Goal: Transaction & Acquisition: Purchase product/service

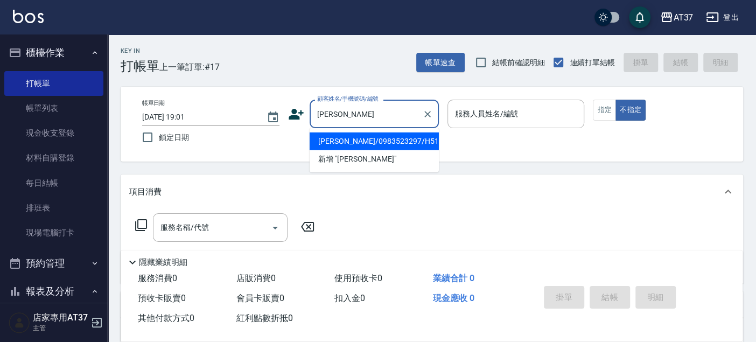
click at [344, 140] on li "[PERSON_NAME]/0983523297/H519" at bounding box center [374, 141] width 129 height 18
type input "[PERSON_NAME]/0983523297/H519"
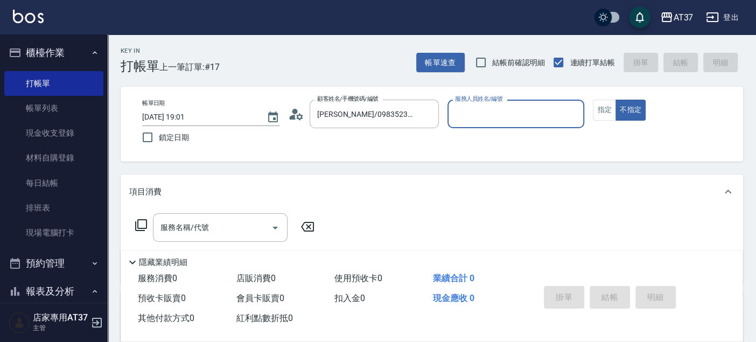
type input "[PERSON_NAME]-4"
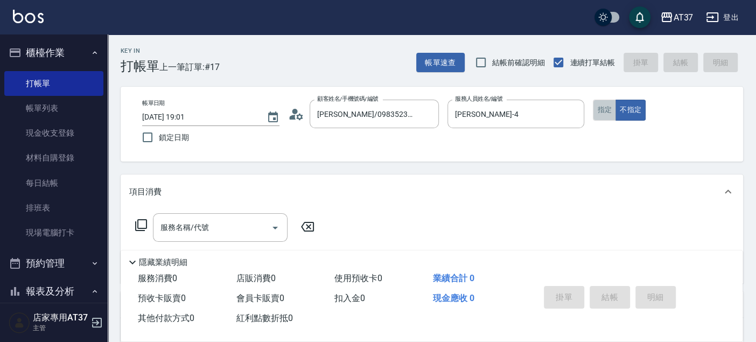
click at [593, 107] on button "指定" at bounding box center [604, 110] width 23 height 21
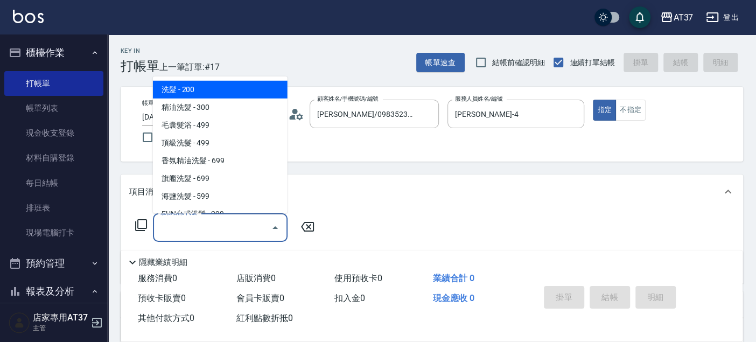
click at [228, 227] on input "服務名稱/代號" at bounding box center [212, 227] width 109 height 19
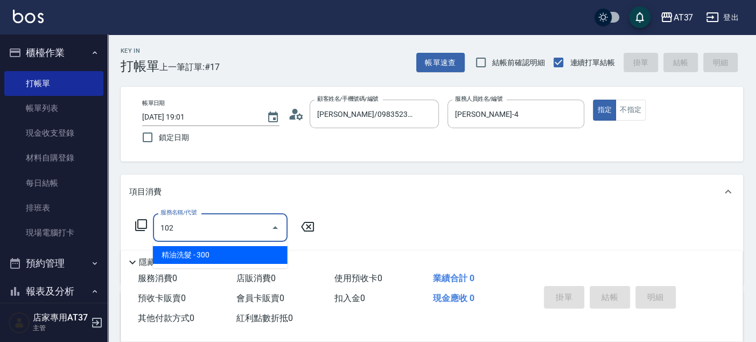
type input "精油洗髮(102)"
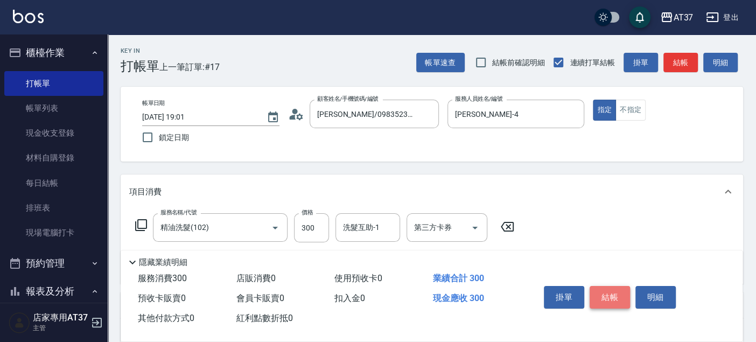
click at [615, 299] on button "結帳" at bounding box center [610, 297] width 40 height 23
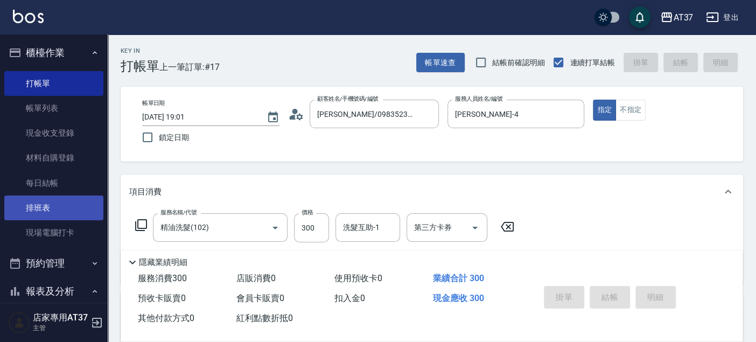
type input "2025/08/14 19:40"
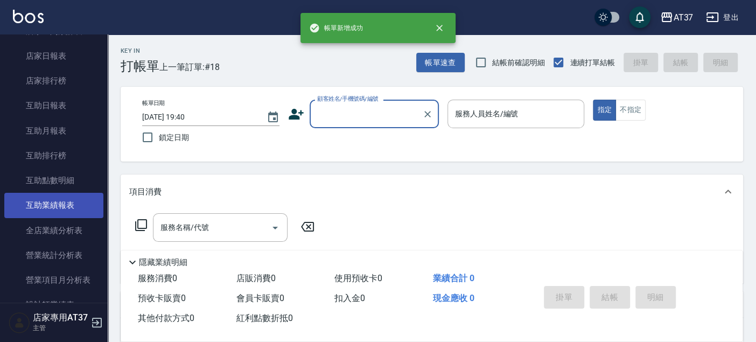
scroll to position [359, 0]
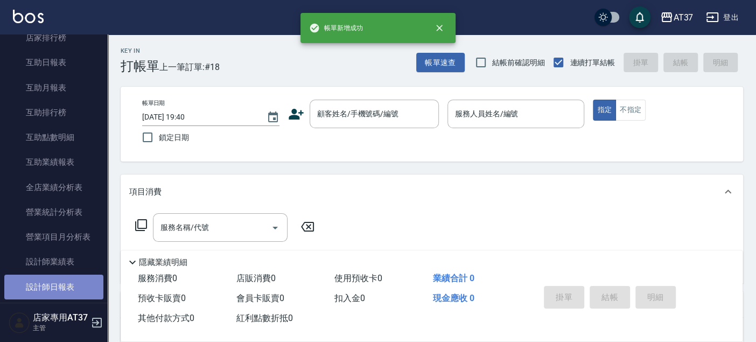
click at [55, 281] on link "設計師日報表" at bounding box center [53, 287] width 99 height 25
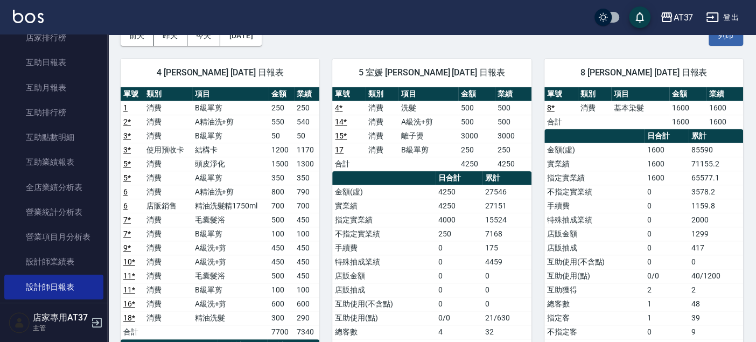
scroll to position [120, 0]
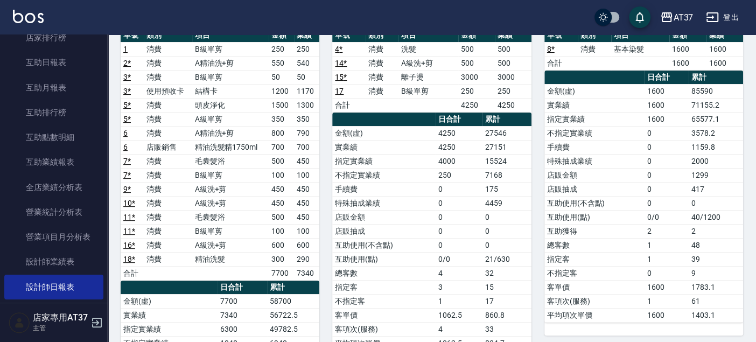
click at [134, 242] on link "16 *" at bounding box center [129, 245] width 12 height 9
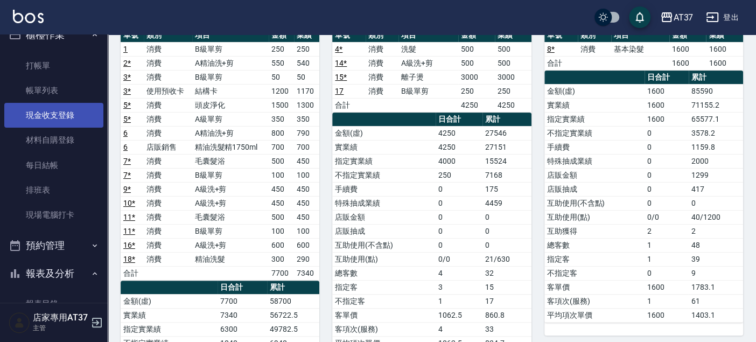
scroll to position [0, 0]
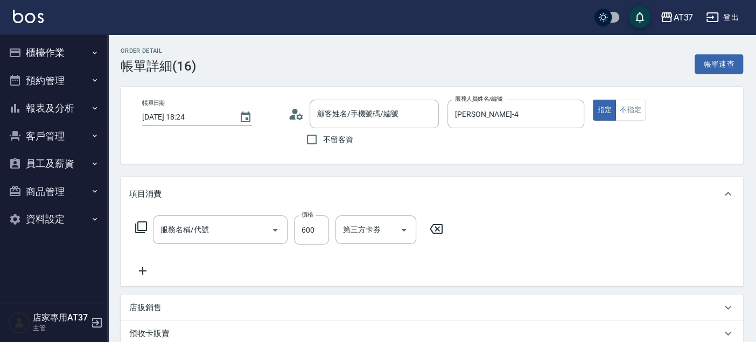
type input "[PERSON_NAME]/0910615228/H601"
type input "A級洗+剪(204)"
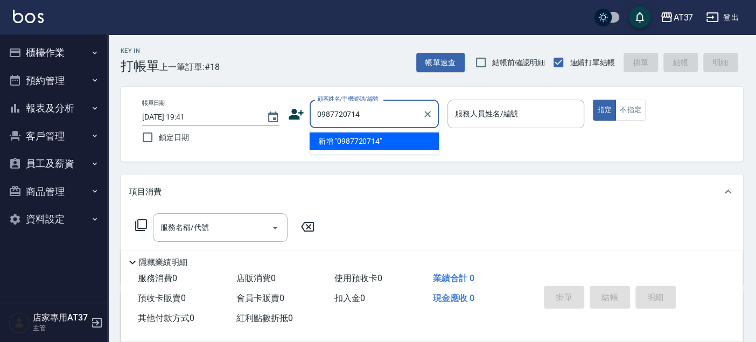
type input "0987720714"
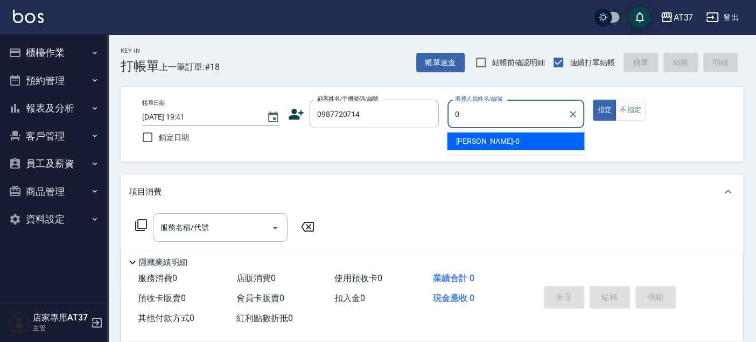
click at [503, 144] on div "NINA -0" at bounding box center [515, 141] width 137 height 18
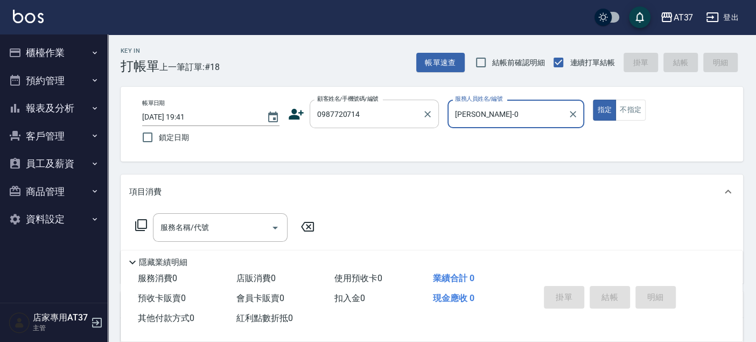
type input "NINA-0"
click at [366, 120] on input "0987720714" at bounding box center [365, 113] width 103 height 19
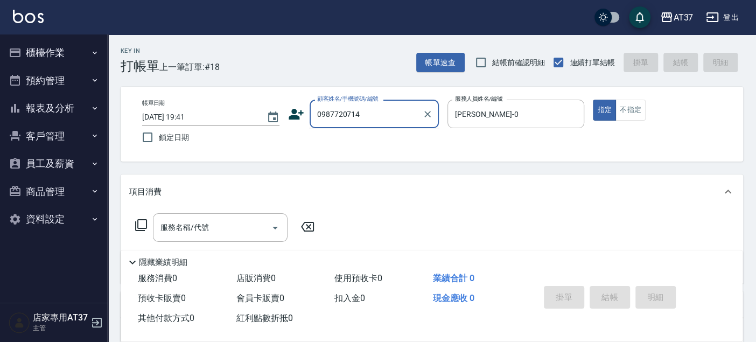
click at [338, 116] on input "0987720714" at bounding box center [365, 113] width 103 height 19
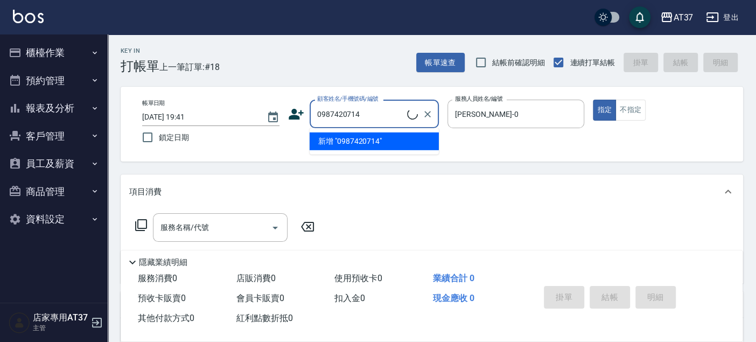
type input "[PERSON_NAME]/0987420714/0987420714"
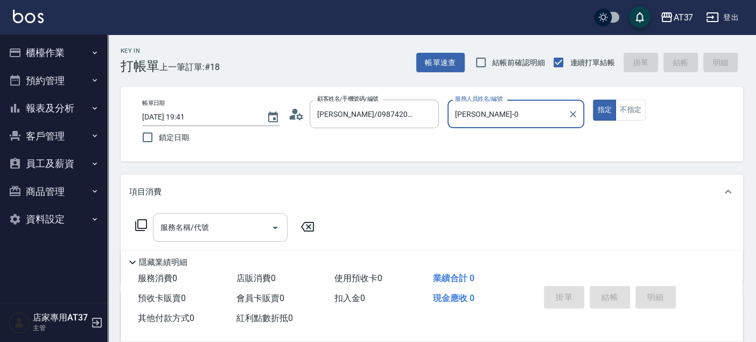
click at [253, 233] on input "服務名稱/代號" at bounding box center [212, 227] width 109 height 19
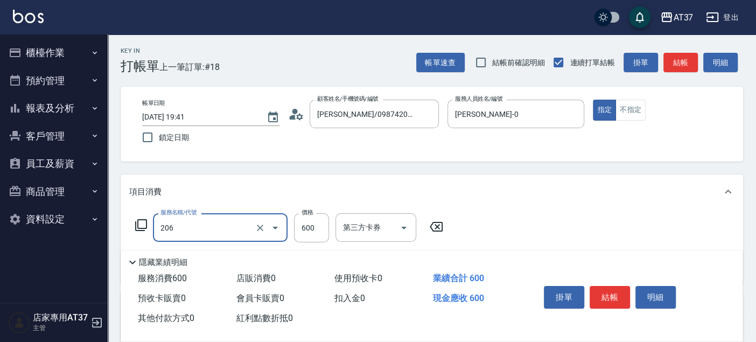
type input "A精油洗+剪(206)"
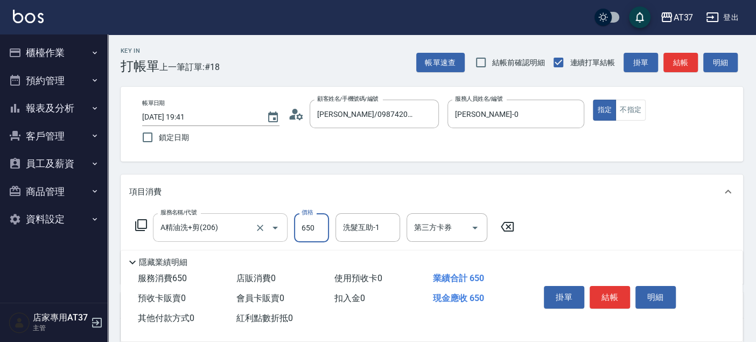
type input "650"
click at [615, 293] on button "結帳" at bounding box center [610, 297] width 40 height 23
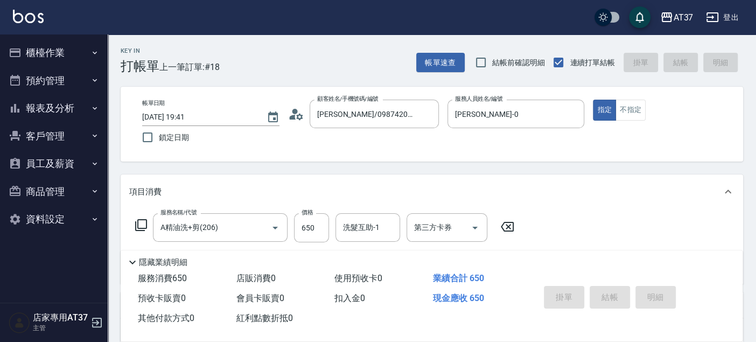
type input "2025/08/14 19:43"
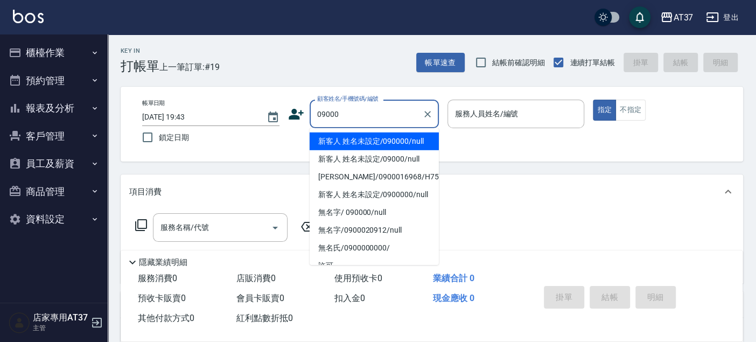
click at [408, 137] on li "新客人 姓名未設定/090000/null" at bounding box center [374, 141] width 129 height 18
type input "新客人 姓名未設定/090000/null"
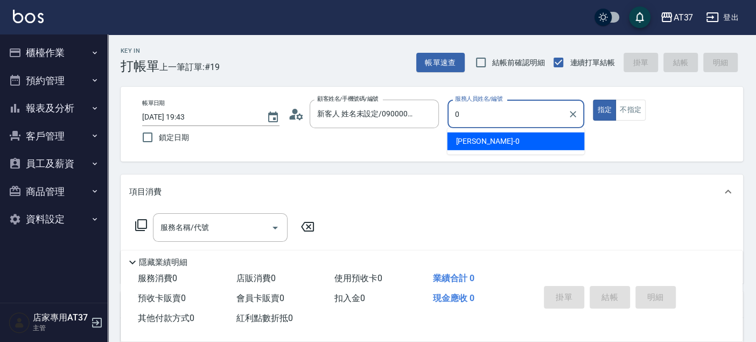
click at [466, 143] on span "NINA -0" at bounding box center [488, 141] width 64 height 11
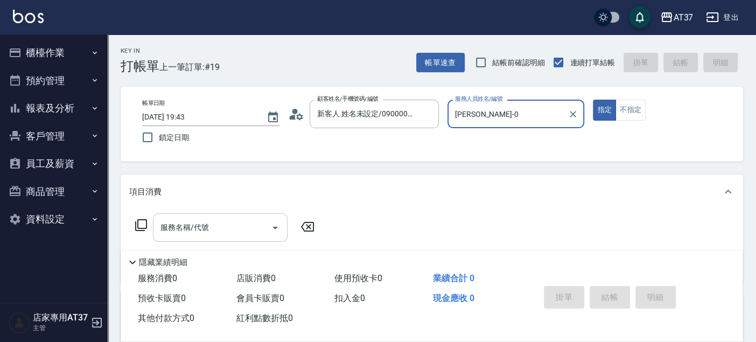
type input "NINA-0"
drag, startPoint x: 201, startPoint y: 220, endPoint x: 204, endPoint y: 227, distance: 7.3
click at [201, 220] on input "服務名稱/代號" at bounding box center [212, 227] width 109 height 19
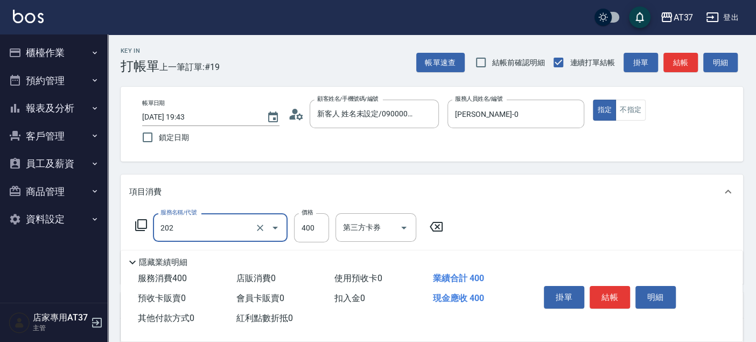
type input "A級單剪(202)"
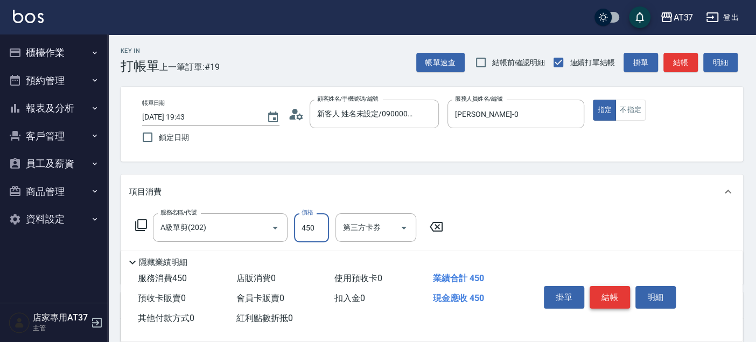
type input "450"
click at [607, 290] on button "結帳" at bounding box center [610, 297] width 40 height 23
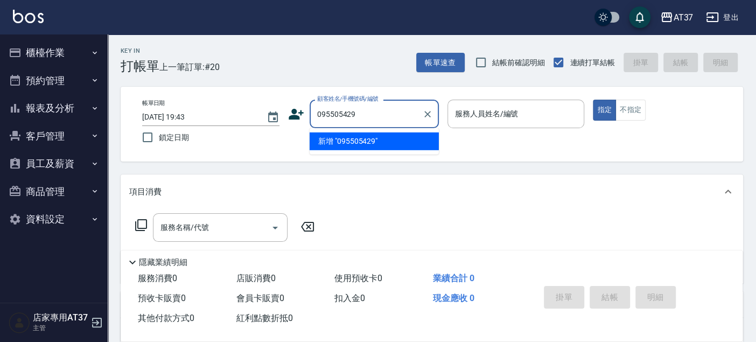
type input "095505429"
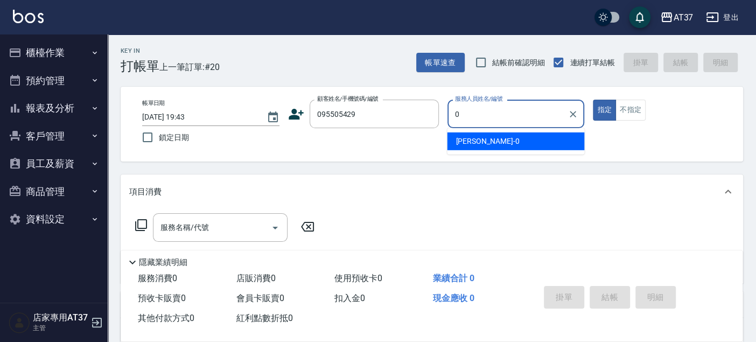
click at [535, 141] on div "NINA -0" at bounding box center [515, 141] width 137 height 18
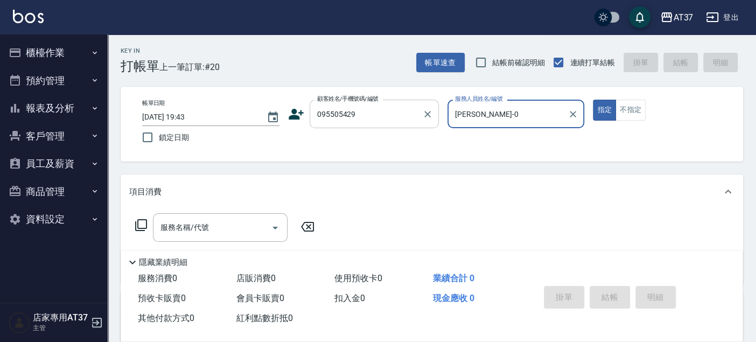
type input "NINA-0"
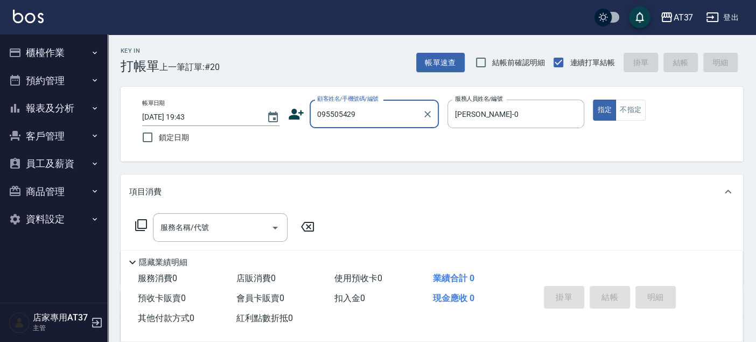
click at [340, 114] on input "095505429" at bounding box center [365, 113] width 103 height 19
click at [372, 135] on li "無名字/0955050429/null" at bounding box center [374, 141] width 129 height 18
type input "無名字/0955050429/null"
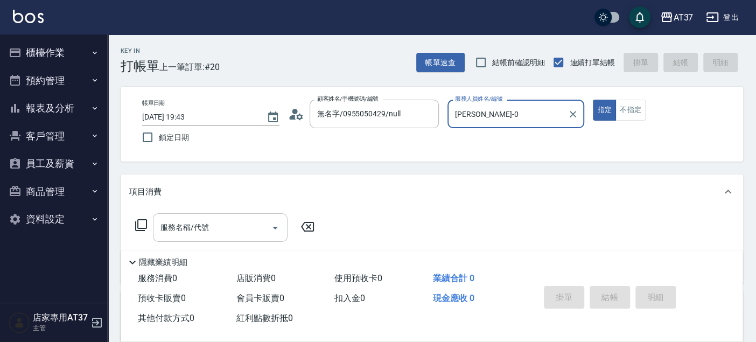
click at [203, 227] on div "服務名稱/代號 服務名稱/代號" at bounding box center [220, 227] width 135 height 29
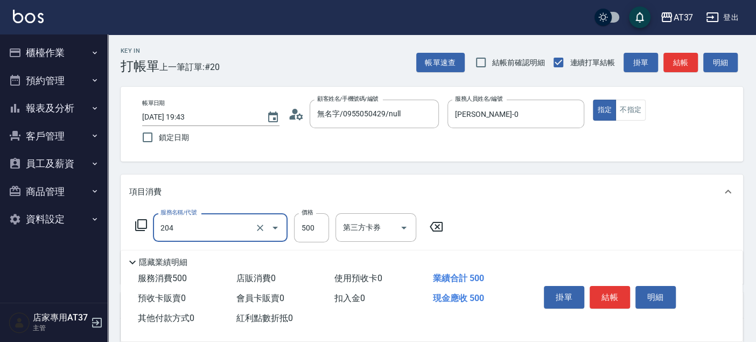
type input "A級洗+剪(204)"
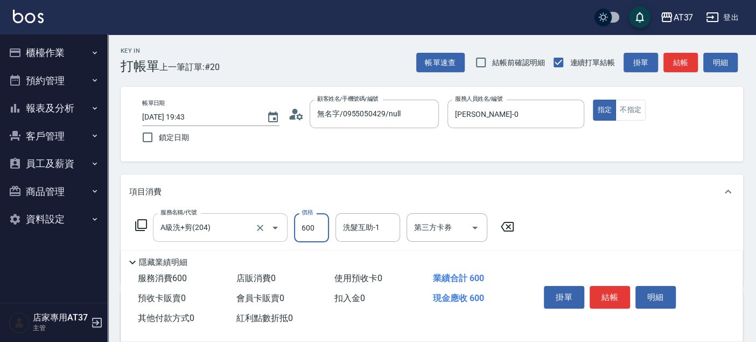
type input "600"
click at [605, 290] on button "結帳" at bounding box center [610, 297] width 40 height 23
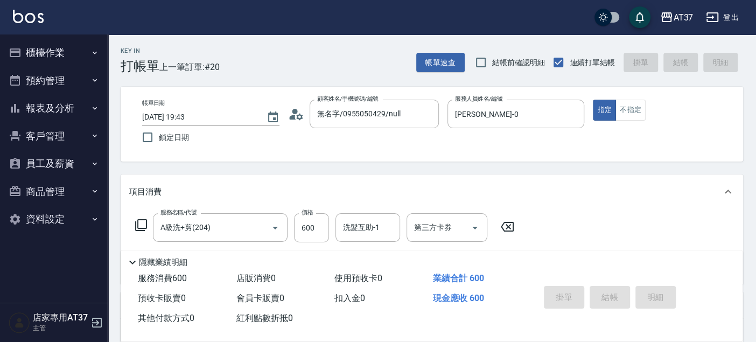
type input "2025/08/14 19:44"
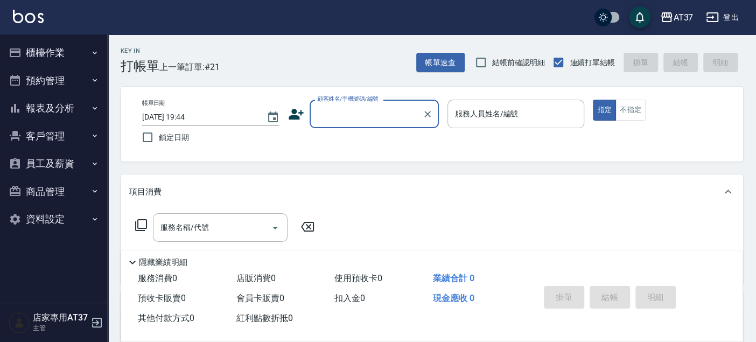
click at [361, 118] on input "顧客姓名/手機號碼/編號" at bounding box center [365, 113] width 103 height 19
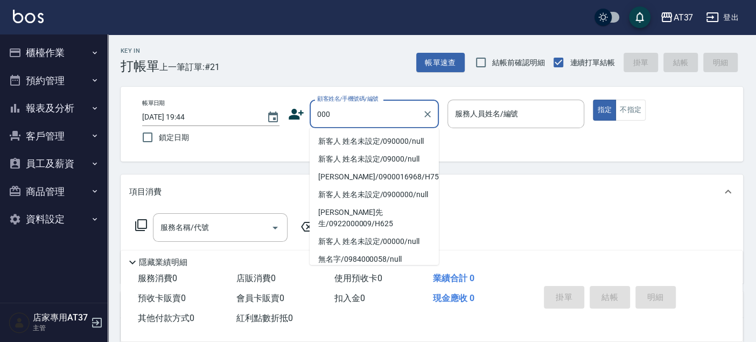
click at [361, 137] on li "新客人 姓名未設定/090000/null" at bounding box center [374, 141] width 129 height 18
type input "新客人 姓名未設定/090000/null"
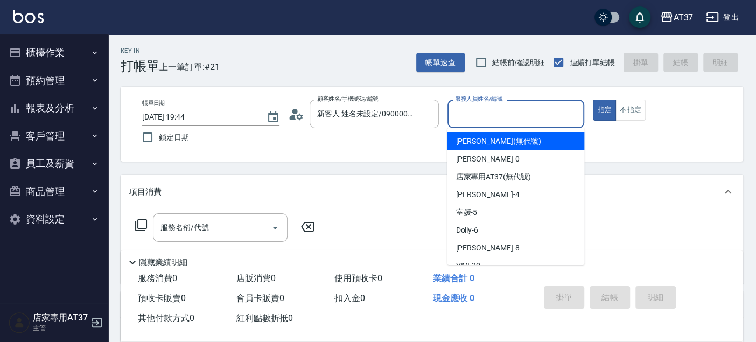
click at [463, 111] on input "服務人員姓名/編號" at bounding box center [516, 113] width 128 height 19
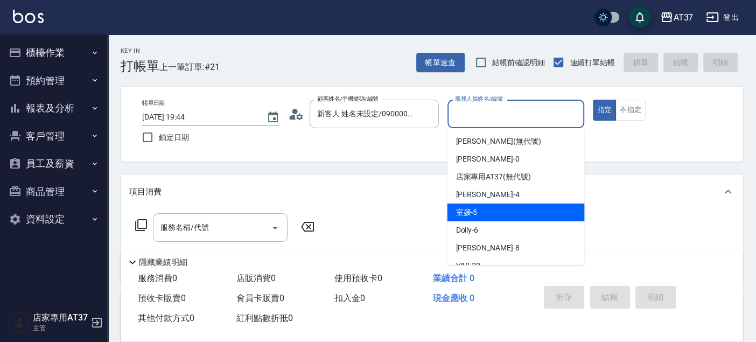
click at [520, 214] on div "室媛 -5" at bounding box center [515, 213] width 137 height 18
type input "室媛-5"
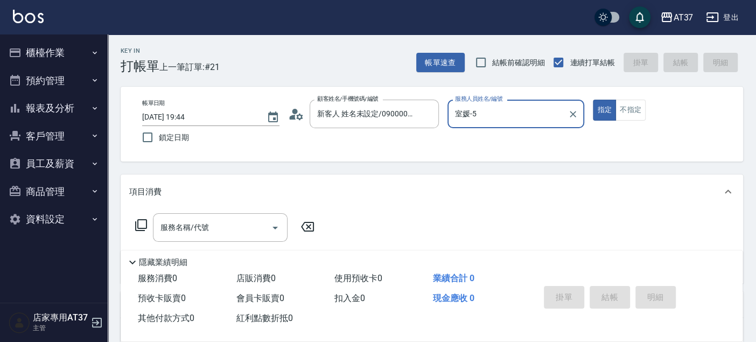
click at [189, 221] on input "服務名稱/代號" at bounding box center [212, 227] width 109 height 19
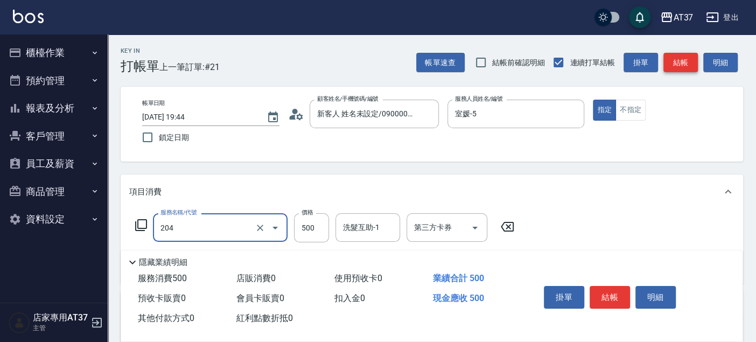
type input "A級洗+剪(204)"
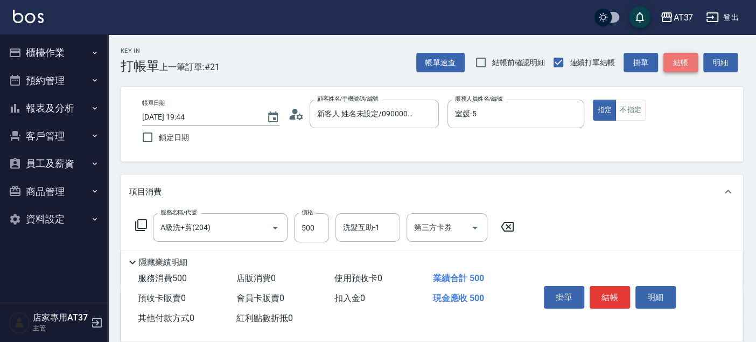
click at [688, 65] on button "結帳" at bounding box center [680, 63] width 34 height 20
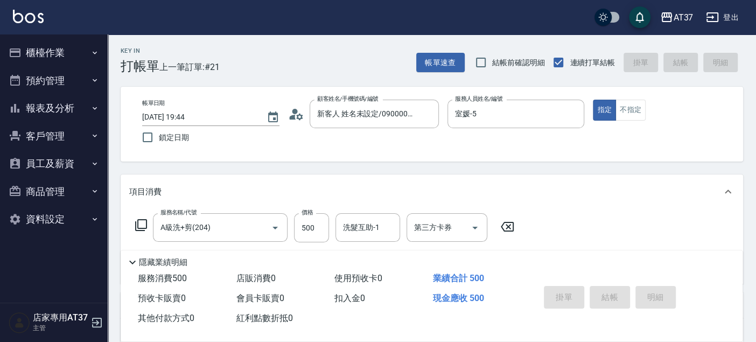
type input "2025/08/14 19:48"
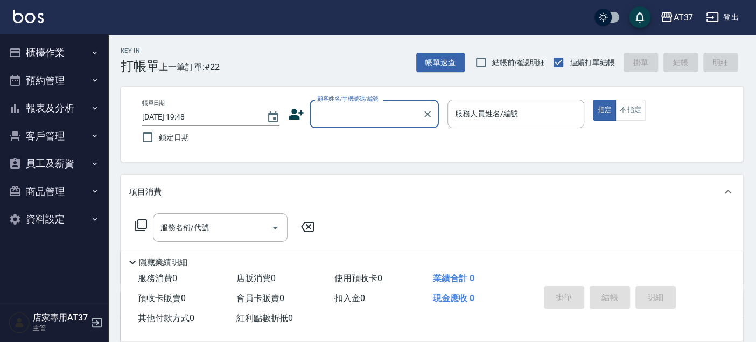
click at [76, 65] on button "櫃檯作業" at bounding box center [53, 53] width 99 height 28
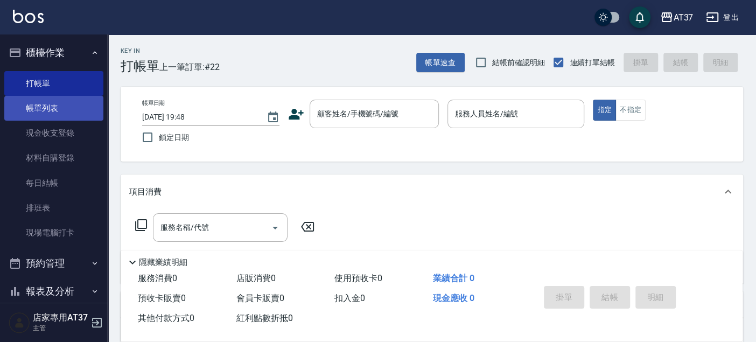
click at [80, 108] on link "帳單列表" at bounding box center [53, 108] width 99 height 25
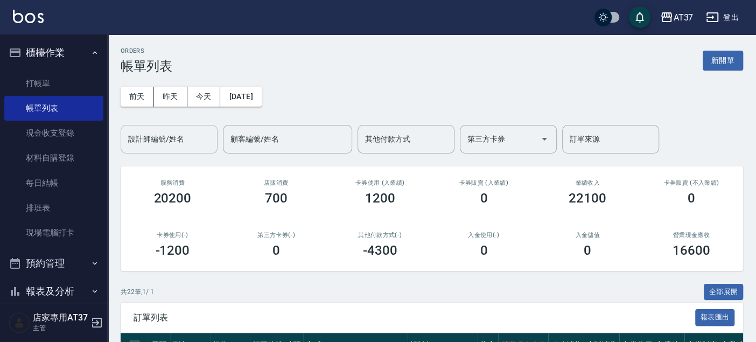
click at [185, 143] on input "設計師編號/姓名" at bounding box center [168, 139] width 87 height 19
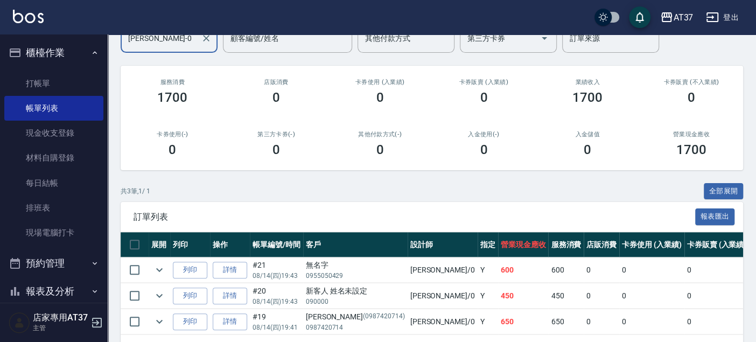
scroll to position [143, 0]
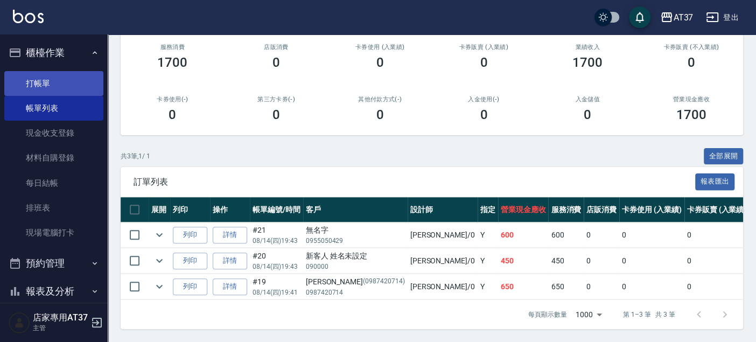
type input "NINA-0"
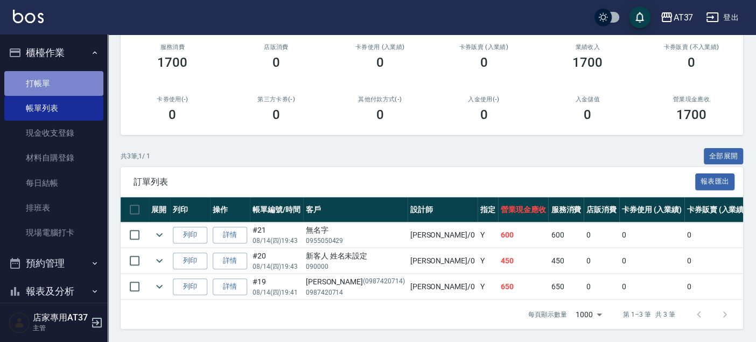
click at [53, 90] on link "打帳單" at bounding box center [53, 83] width 99 height 25
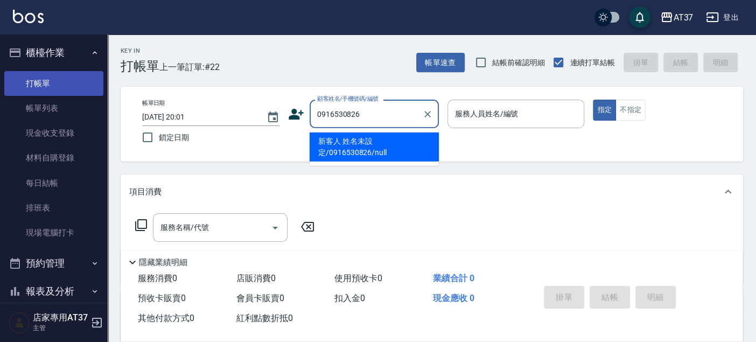
type input "新客人 姓名未設定/0916530826/null"
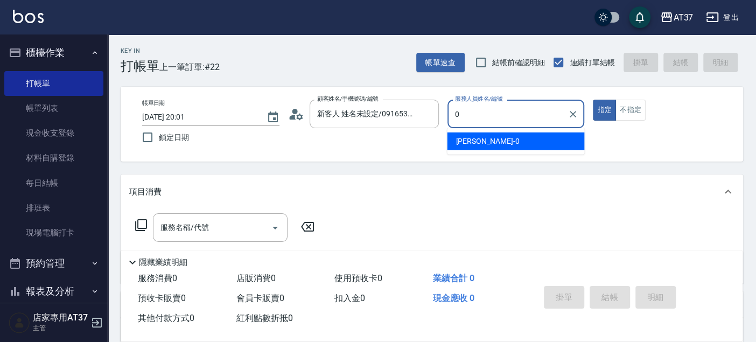
click at [514, 138] on div "NINA -0" at bounding box center [515, 141] width 137 height 18
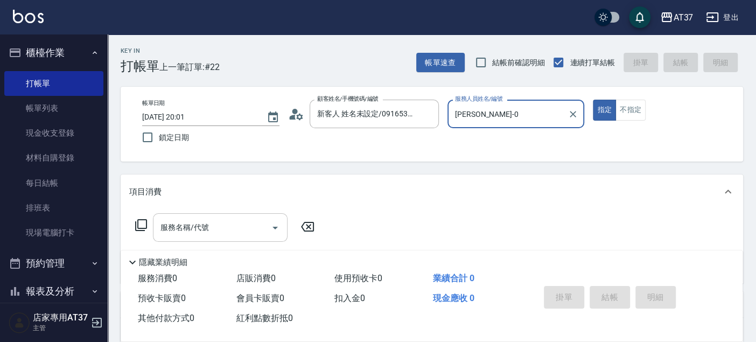
type input "NINA-0"
click at [213, 227] on input "服務名稱/代號" at bounding box center [212, 227] width 109 height 19
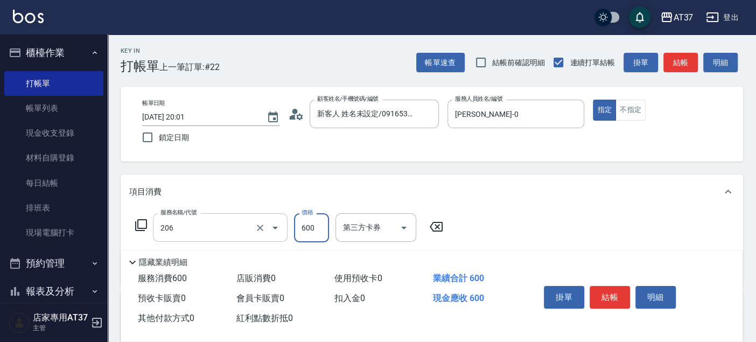
type input "A精油洗+剪(206)"
type input "650"
drag, startPoint x: 600, startPoint y: 296, endPoint x: 592, endPoint y: 283, distance: 15.2
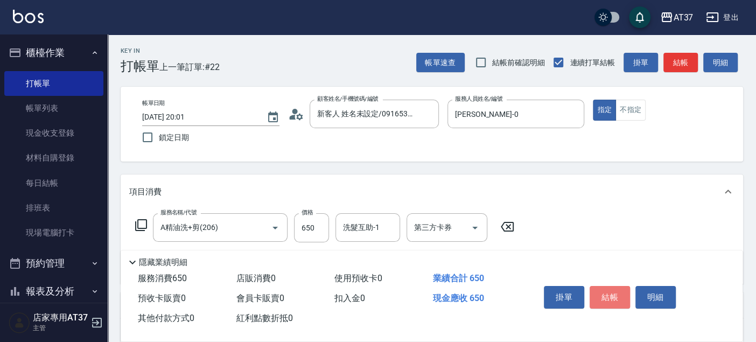
click at [599, 293] on button "結帳" at bounding box center [610, 297] width 40 height 23
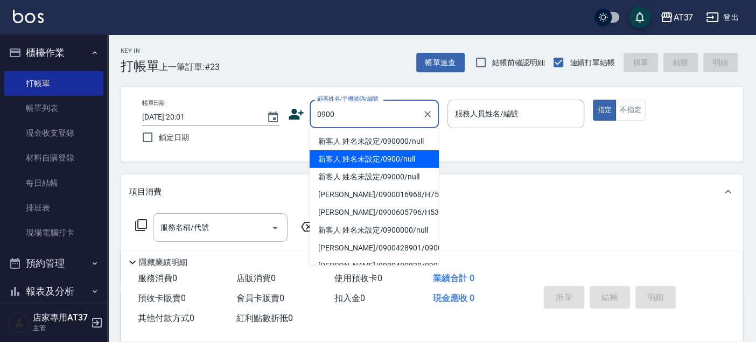
click at [398, 158] on li "新客人 姓名未設定/0900/null" at bounding box center [374, 159] width 129 height 18
type input "新客人 姓名未設定/0900/null"
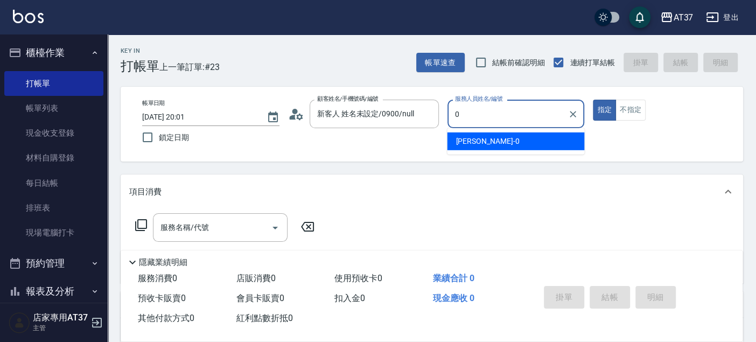
click at [462, 139] on span "NINA -0" at bounding box center [488, 141] width 64 height 11
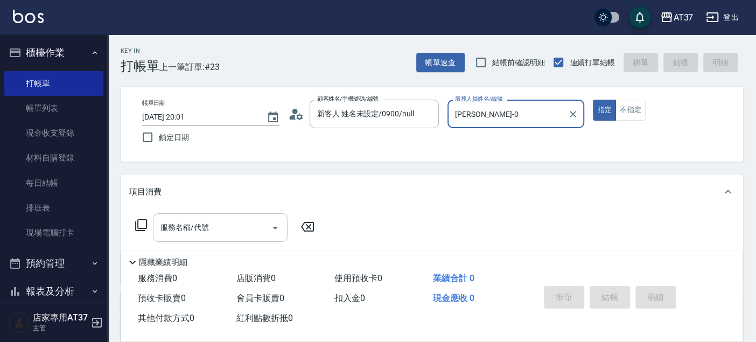
type input "NINA-0"
click at [249, 229] on input "服務名稱/代號" at bounding box center [212, 227] width 109 height 19
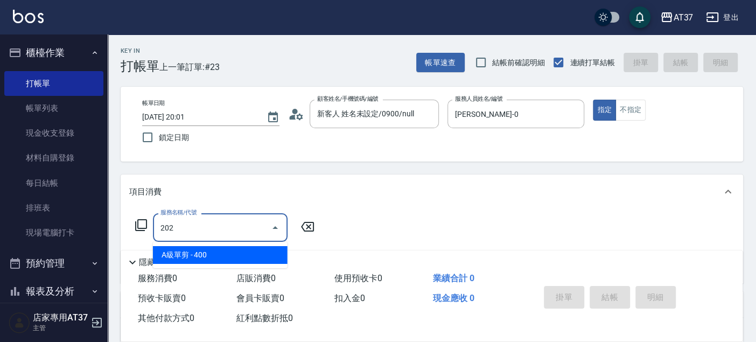
type input "A級單剪(202)"
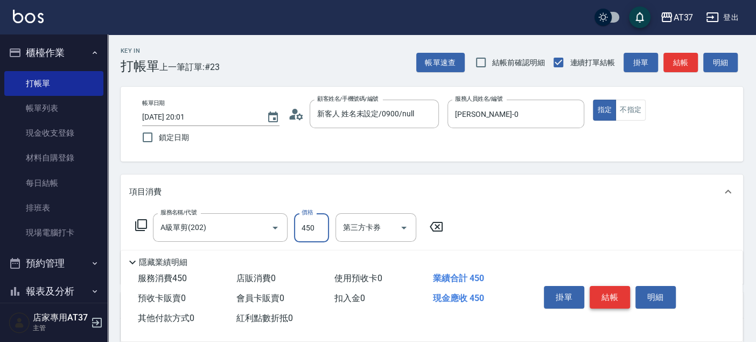
type input "450"
click at [608, 292] on button "結帳" at bounding box center [610, 297] width 40 height 23
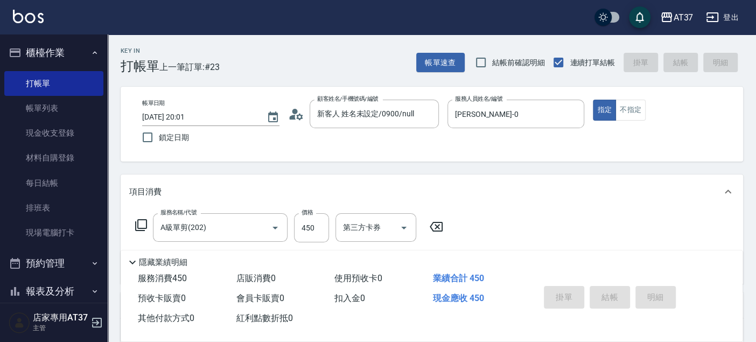
type input "2025/08/14 20:03"
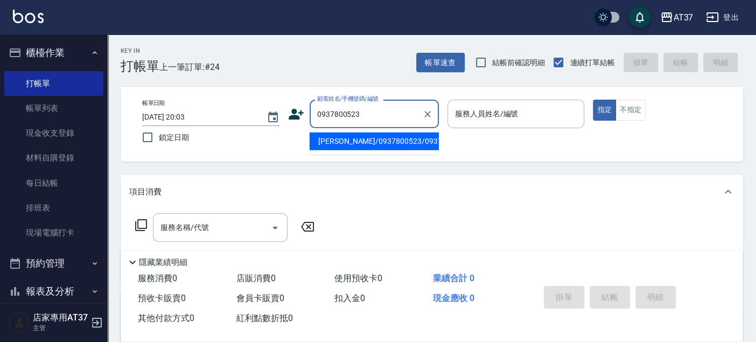
type input "[PERSON_NAME]/0937800523/0937800523"
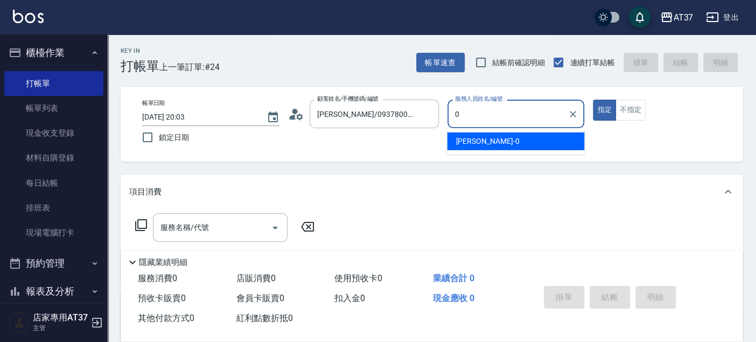
click at [475, 137] on span "NINA -0" at bounding box center [488, 141] width 64 height 11
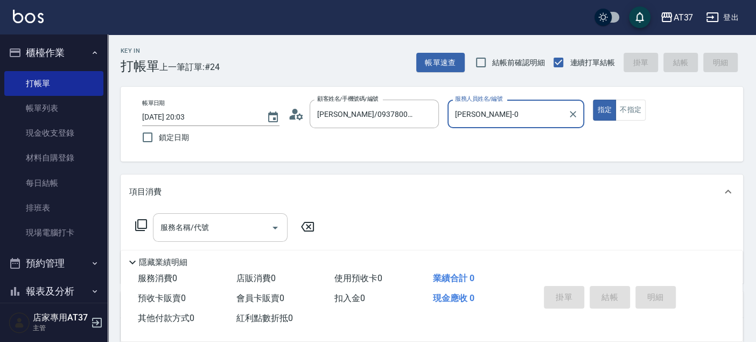
type input "NINA-0"
click at [194, 229] on div "服務名稱/代號 服務名稱/代號" at bounding box center [220, 227] width 135 height 29
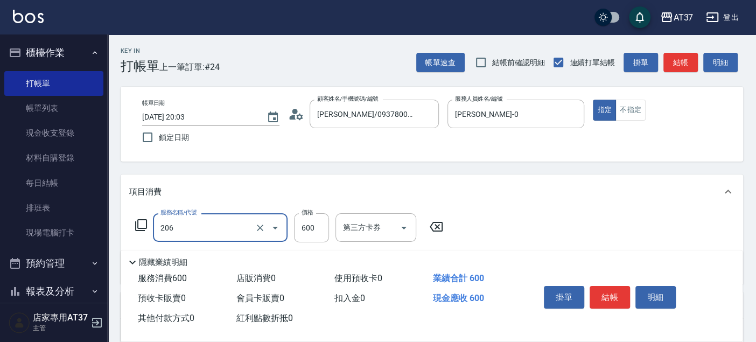
type input "A精油洗+剪(206)"
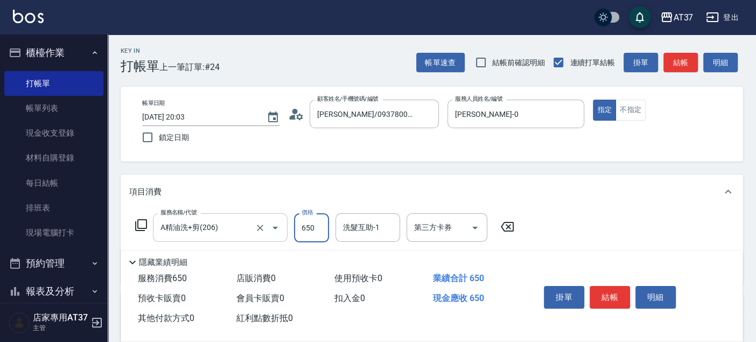
type input "650"
click at [618, 300] on button "結帳" at bounding box center [610, 297] width 40 height 23
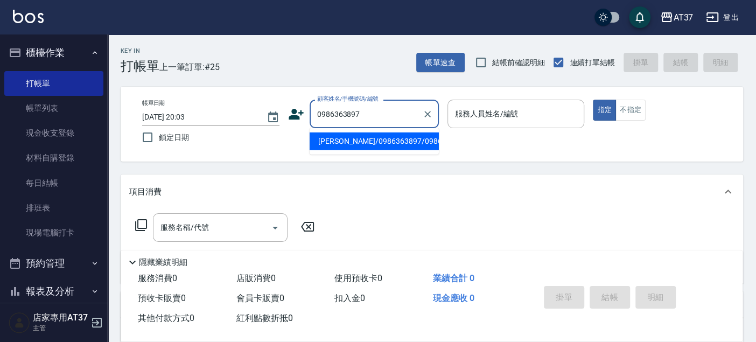
type input "[PERSON_NAME]/0986363897/0986363897"
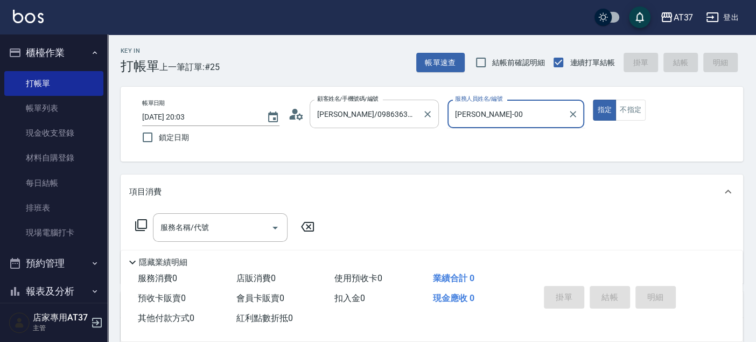
type input "NINA-0"
click at [229, 230] on input "服務名稱/代號" at bounding box center [212, 227] width 109 height 19
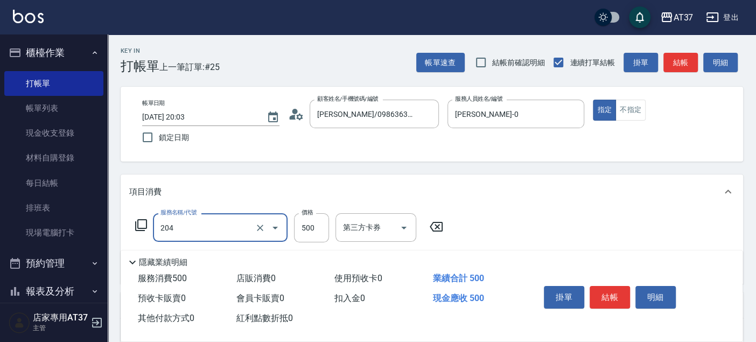
type input "A級洗+剪(204)"
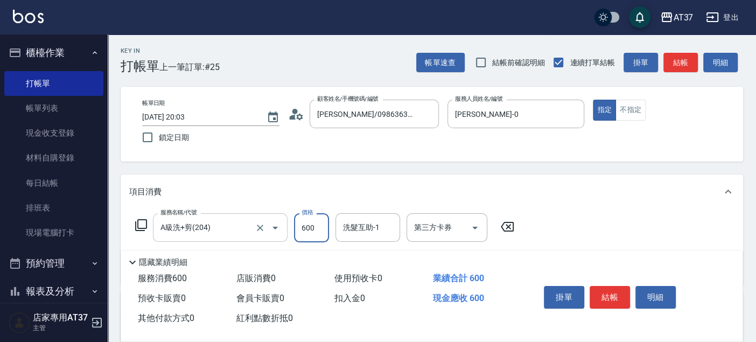
type input "600"
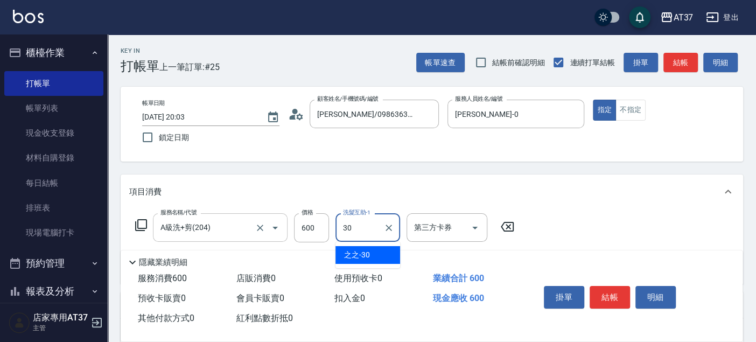
type input "之之-30"
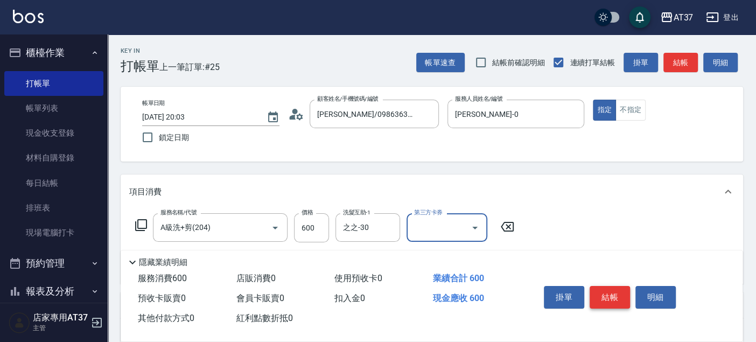
click at [607, 290] on button "結帳" at bounding box center [610, 297] width 40 height 23
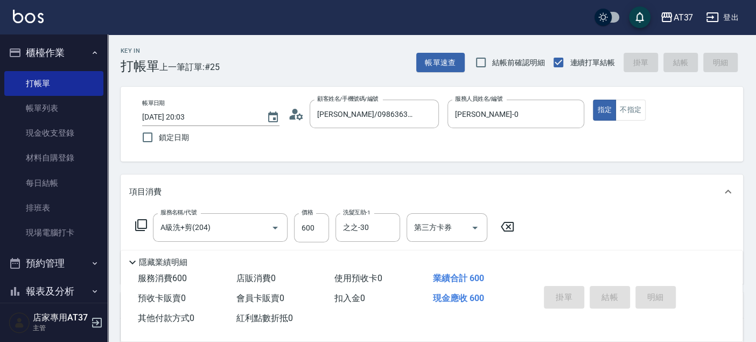
type input "2025/08/14 20:04"
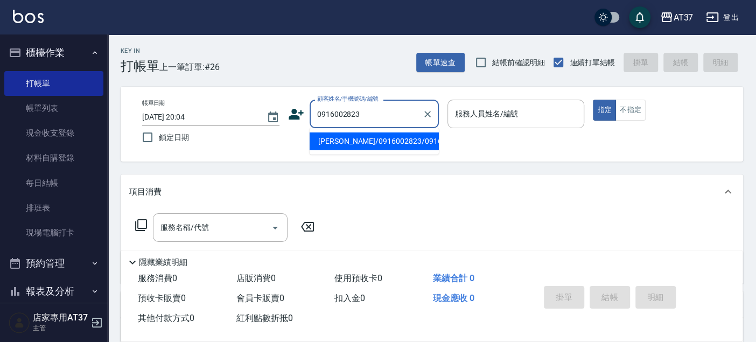
type input "[PERSON_NAME]/0916002823/0916002823"
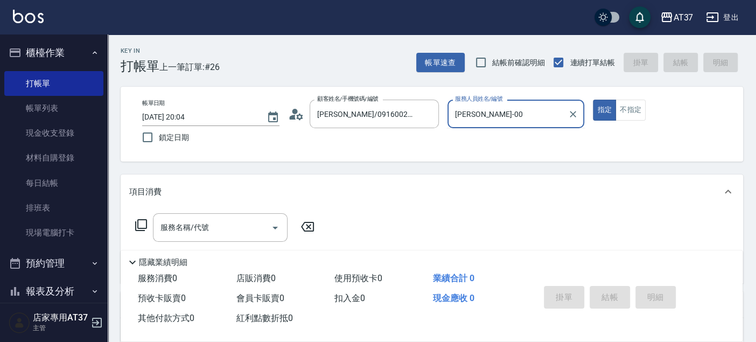
type input "NINA-0"
click at [184, 234] on input "服務名稱/代號" at bounding box center [212, 227] width 109 height 19
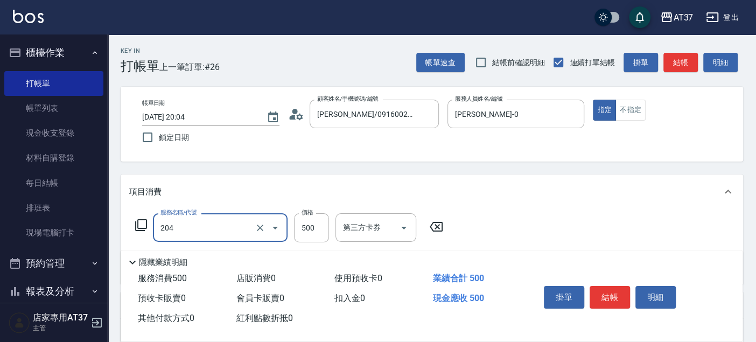
type input "A級洗+剪(204)"
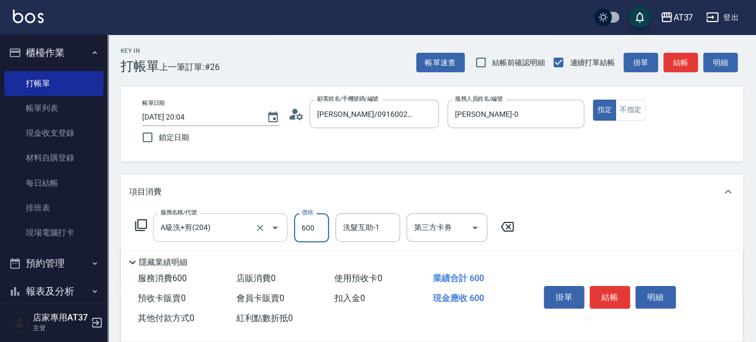
type input "600"
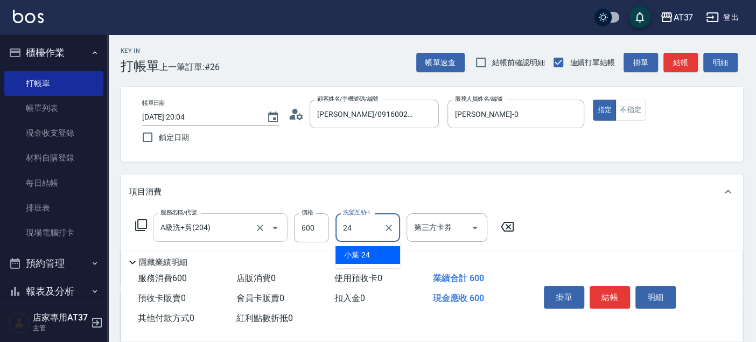
type input "小葉-24"
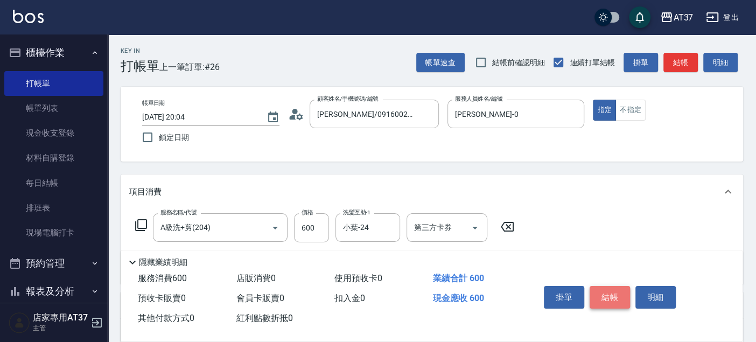
click at [597, 297] on button "結帳" at bounding box center [610, 297] width 40 height 23
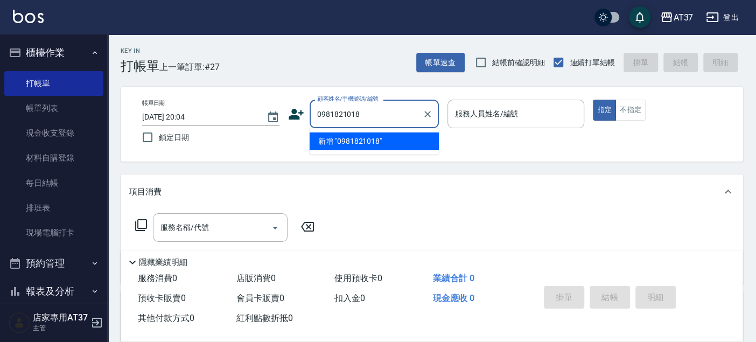
type input "0981821018"
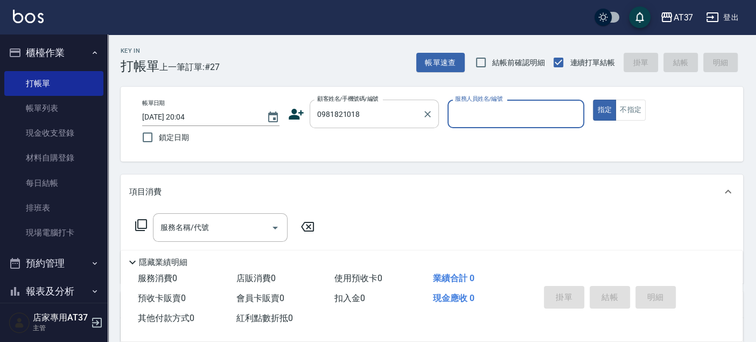
type input "0"
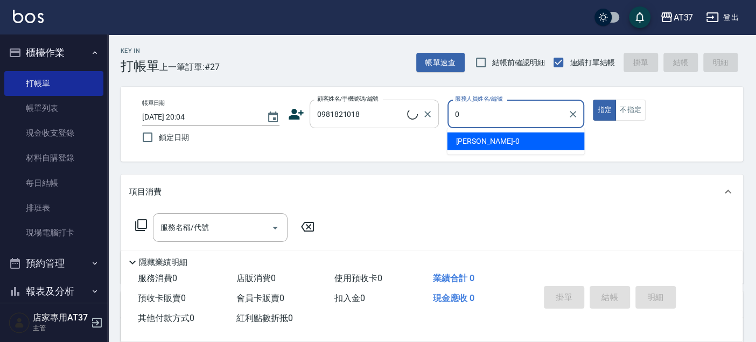
type input "無名字/0981821018/null"
click at [511, 140] on div "NINA -0" at bounding box center [515, 141] width 137 height 18
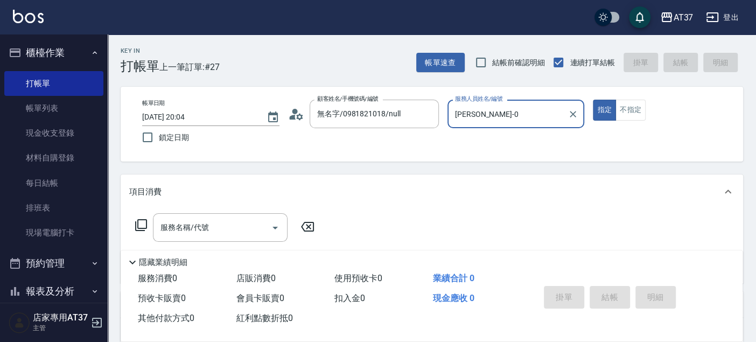
type input "NINA-0"
click at [142, 227] on icon at bounding box center [141, 225] width 13 height 13
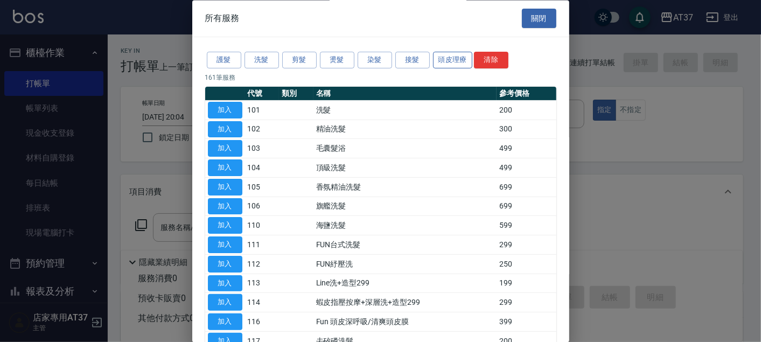
click at [449, 58] on button "頭皮理療" at bounding box center [453, 60] width 40 height 17
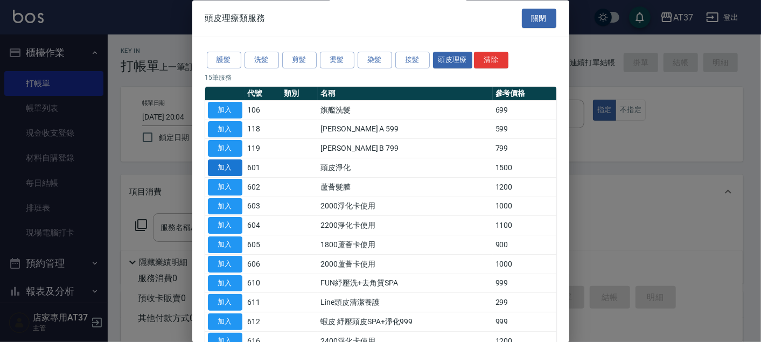
click at [237, 167] on button "加入" at bounding box center [225, 168] width 34 height 17
type input "頭皮淨化(601)"
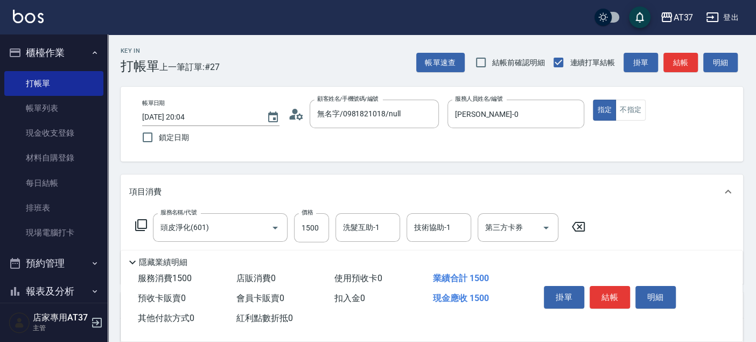
click at [137, 223] on icon at bounding box center [141, 225] width 13 height 13
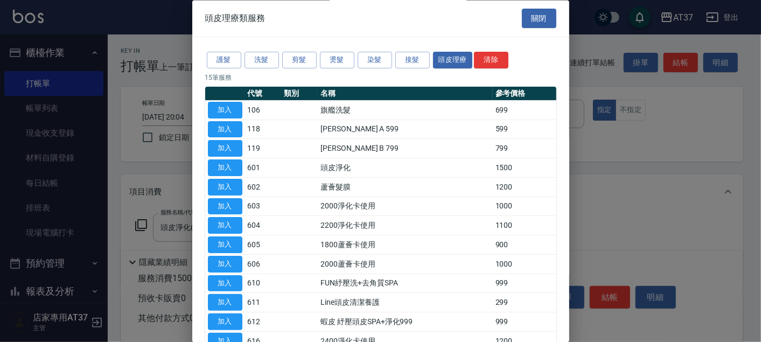
click at [600, 131] on div at bounding box center [380, 171] width 761 height 342
click at [527, 13] on button "關閉" at bounding box center [539, 19] width 34 height 20
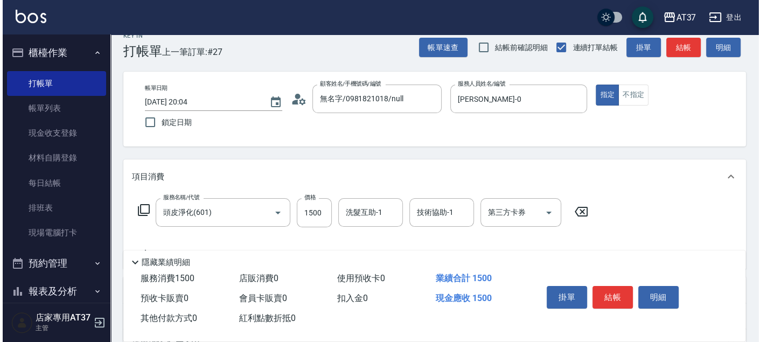
scroll to position [60, 0]
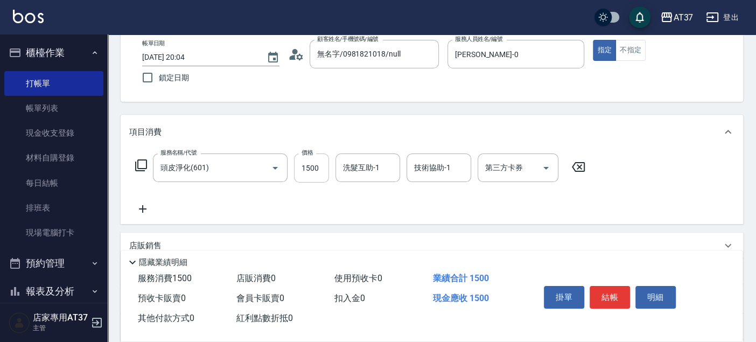
click at [327, 175] on input "1500" at bounding box center [311, 167] width 35 height 29
type input "1400"
type input "小葉-24"
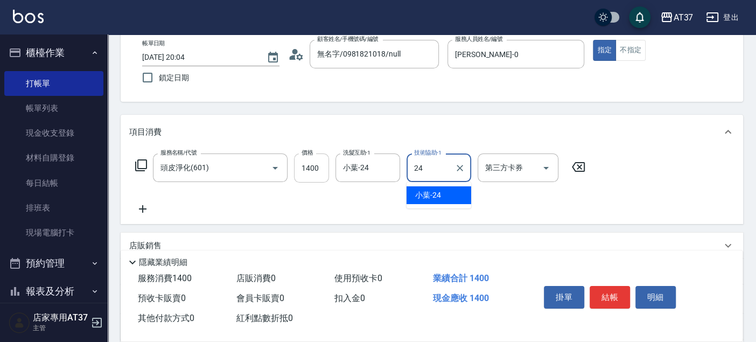
type input "小葉-24"
click at [138, 169] on icon at bounding box center [141, 165] width 13 height 13
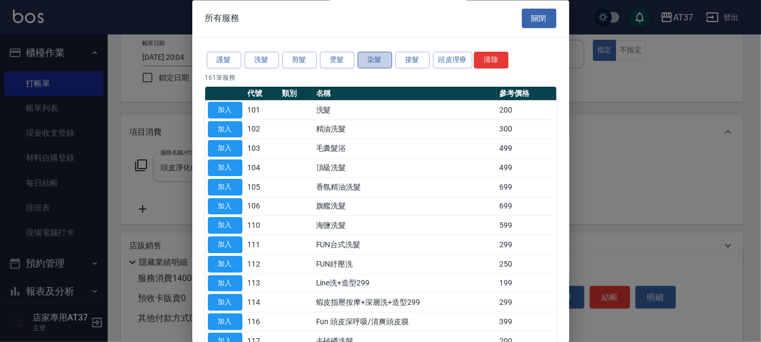
click at [381, 65] on button "染髮" at bounding box center [375, 60] width 34 height 17
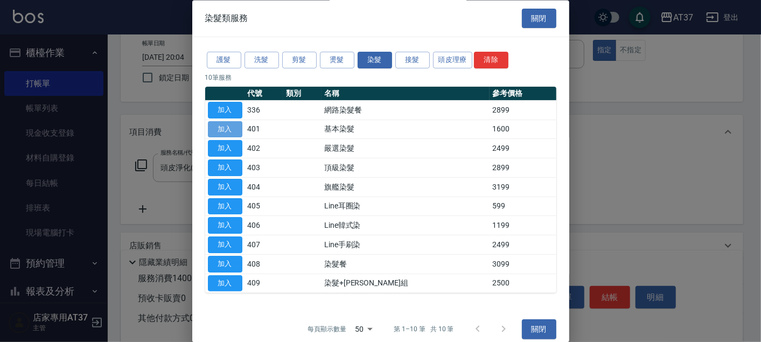
click at [223, 129] on button "加入" at bounding box center [225, 129] width 34 height 17
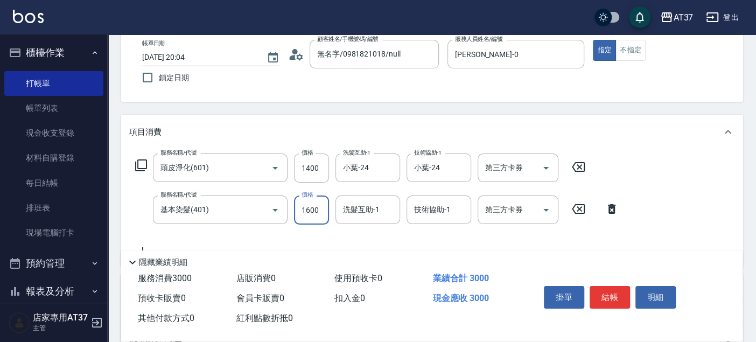
click at [310, 205] on input "1600" at bounding box center [311, 209] width 35 height 29
type input "2499"
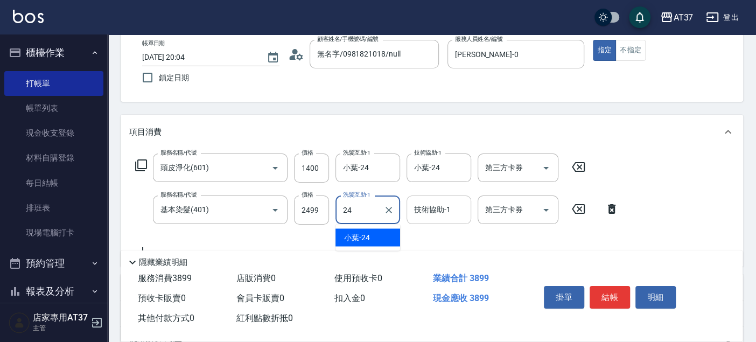
type input "小葉-24"
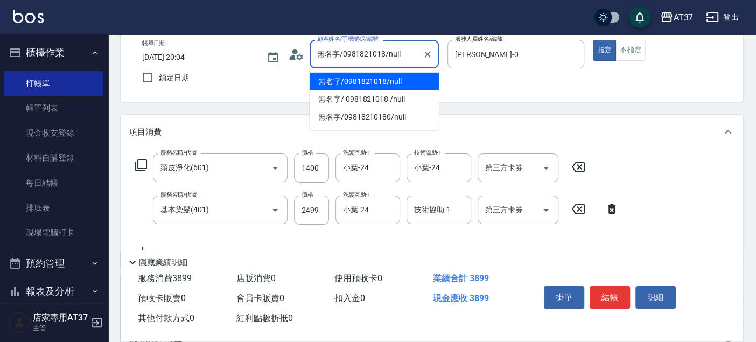
drag, startPoint x: 385, startPoint y: 55, endPoint x: 341, endPoint y: 62, distance: 44.3
click at [341, 62] on input "無名字/0981821018/null" at bounding box center [365, 54] width 103 height 19
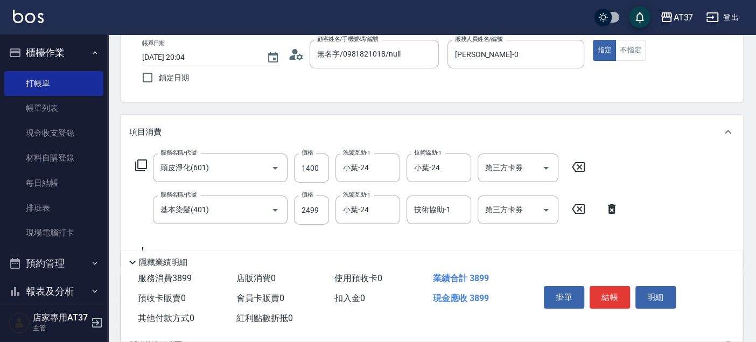
drag, startPoint x: 340, startPoint y: 61, endPoint x: 271, endPoint y: 92, distance: 75.5
click at [271, 92] on div "帳單日期 2025/08/14 20:04 鎖定日期 顧客姓名/手機號碼/編號 無名字/0981821018/null 顧客姓名/手機號碼/編號 服務人員姓名…" at bounding box center [432, 64] width 623 height 75
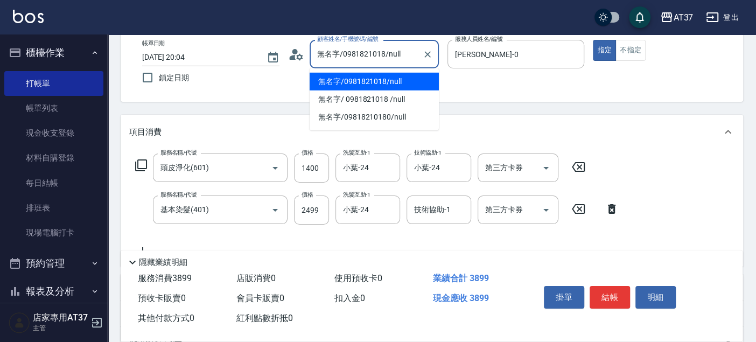
drag, startPoint x: 383, startPoint y: 54, endPoint x: 337, endPoint y: 59, distance: 46.0
click at [335, 60] on input "無名字/0981821018/null" at bounding box center [365, 54] width 103 height 19
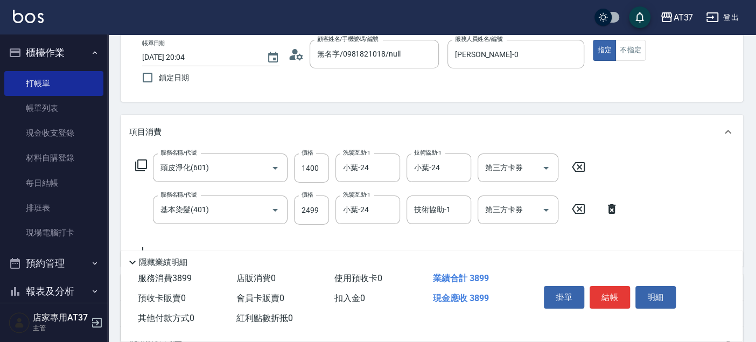
click at [479, 86] on div "帳單日期 2025/08/14 20:04 鎖定日期 顧客姓名/手機號碼/編號 無名字/0981821018/null 顧客姓名/手機號碼/編號 服務人員姓名…" at bounding box center [432, 64] width 597 height 49
click at [611, 292] on button "結帳" at bounding box center [610, 297] width 40 height 23
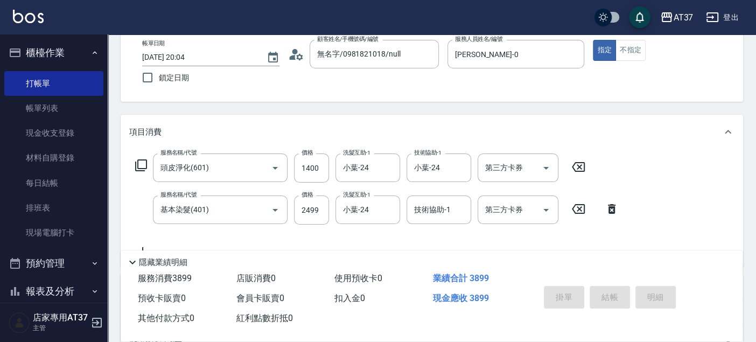
type input "2025/08/14 20:05"
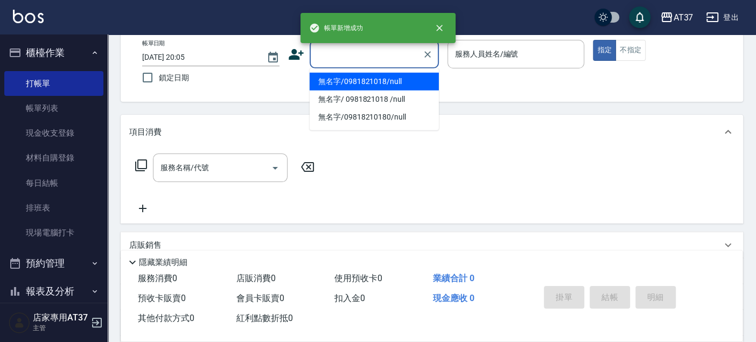
paste input "字/0981821018"
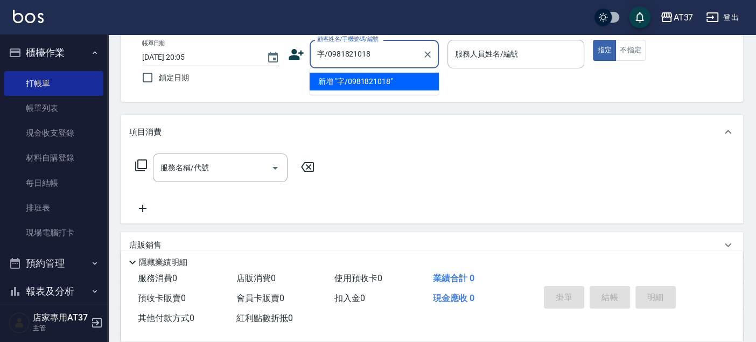
click at [325, 51] on input "字/0981821018" at bounding box center [365, 54] width 103 height 19
click at [328, 52] on input "字/0981821018" at bounding box center [365, 54] width 103 height 19
type input "無名字/0981821018/null"
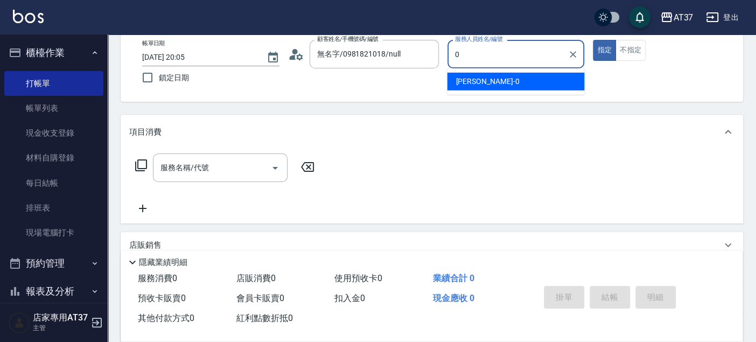
click at [491, 82] on div "NINA -0" at bounding box center [515, 82] width 137 height 18
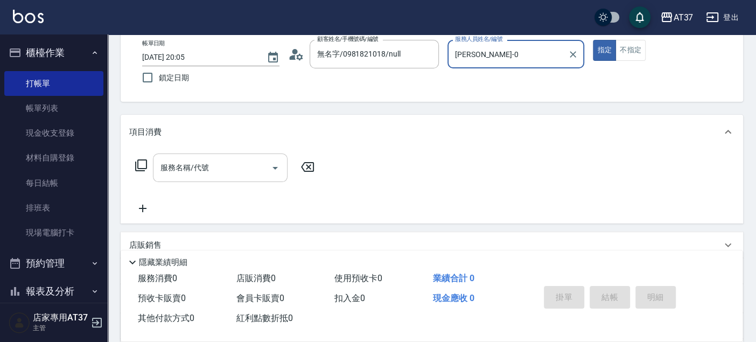
type input "NINA-0"
click at [225, 165] on input "服務名稱/代號" at bounding box center [212, 167] width 109 height 19
click at [146, 164] on icon at bounding box center [141, 165] width 12 height 12
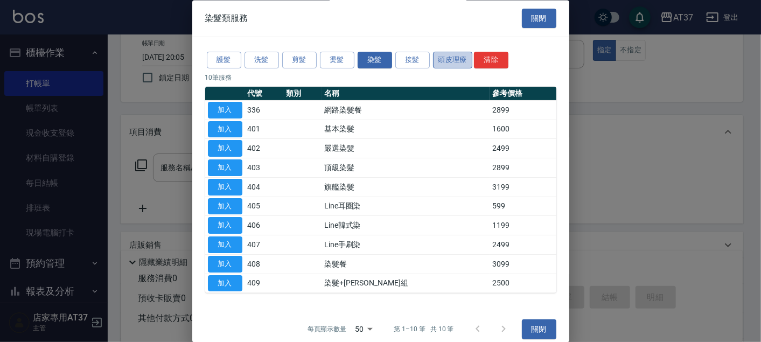
click at [437, 60] on button "頭皮理療" at bounding box center [453, 60] width 40 height 17
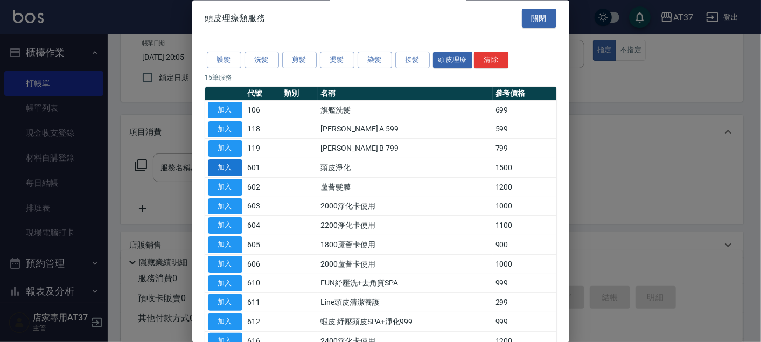
click at [216, 169] on button "加入" at bounding box center [225, 168] width 34 height 17
type input "頭皮淨化(601)"
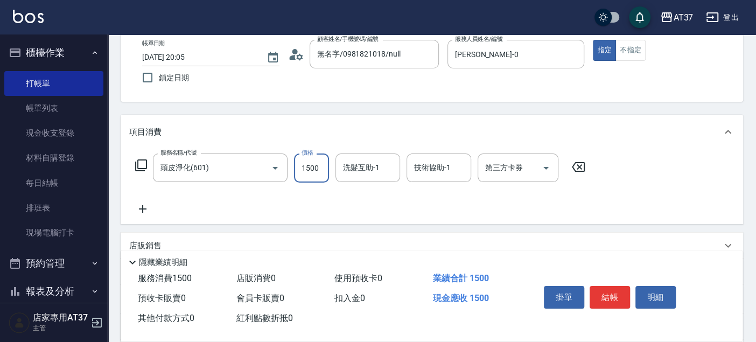
click at [323, 173] on input "1500" at bounding box center [311, 167] width 35 height 29
type input "1400"
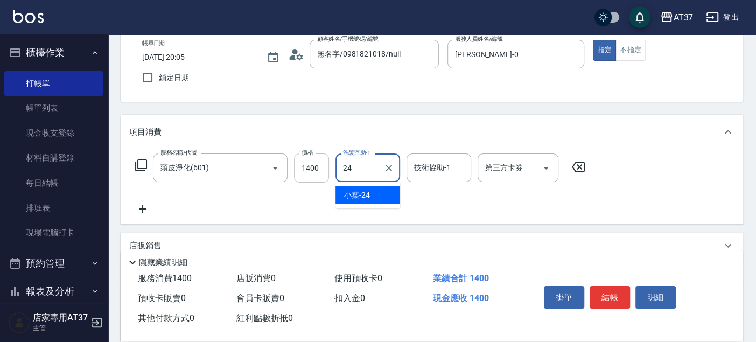
type input "小葉-24"
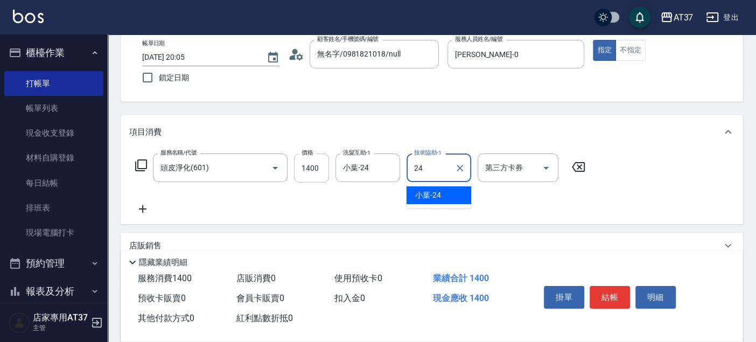
type input "小葉-24"
click at [139, 166] on icon at bounding box center [141, 165] width 13 height 13
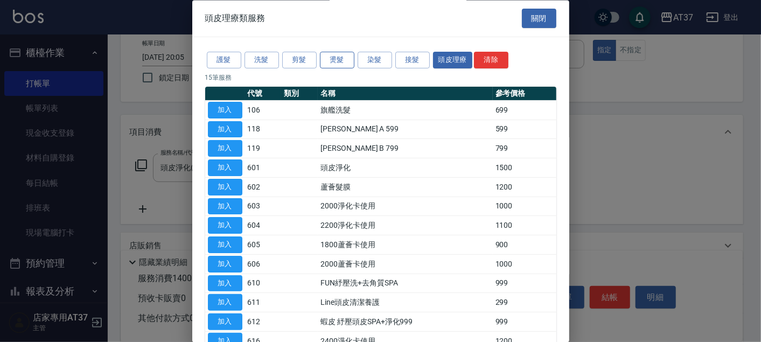
click at [343, 62] on button "燙髮" at bounding box center [337, 60] width 34 height 17
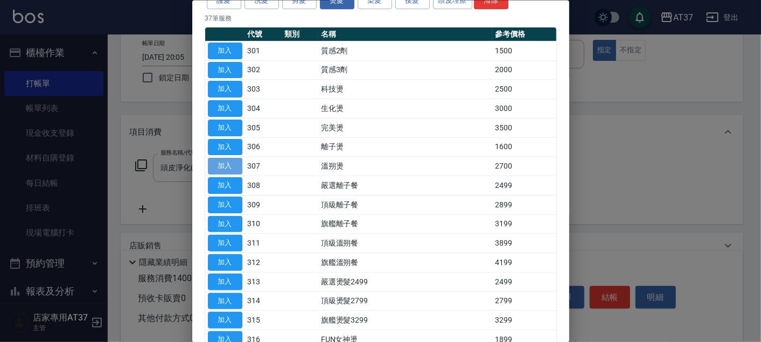
click at [234, 166] on button "加入" at bounding box center [225, 166] width 34 height 17
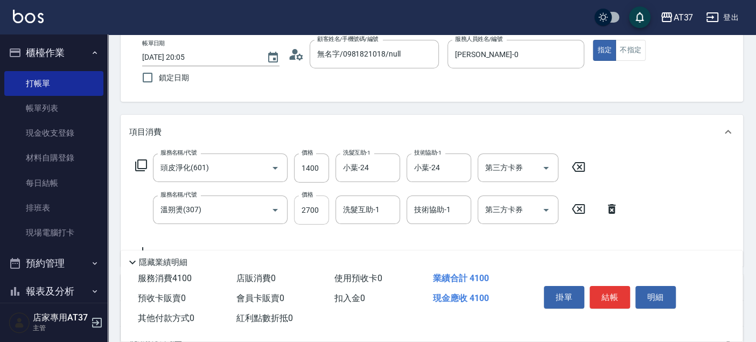
click at [318, 210] on input "2700" at bounding box center [311, 209] width 35 height 29
type input "2100"
type input "小葉-24"
click at [606, 296] on button "結帳" at bounding box center [610, 297] width 40 height 23
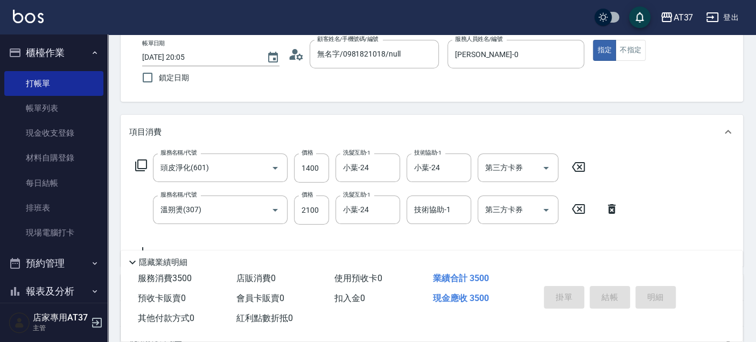
type input "2025/08/14 20:06"
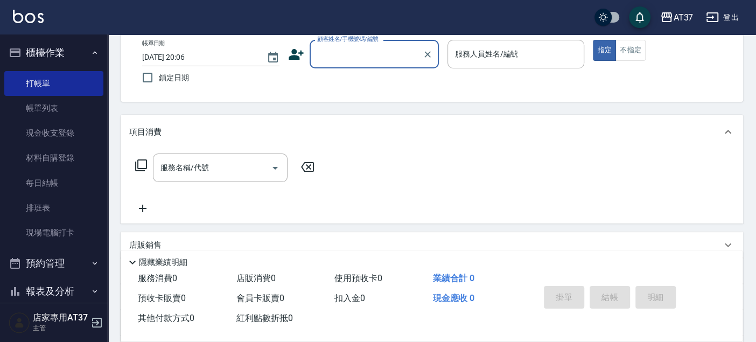
drag, startPoint x: 54, startPoint y: 97, endPoint x: 286, endPoint y: 158, distance: 239.9
click at [54, 97] on link "帳單列表" at bounding box center [53, 108] width 99 height 25
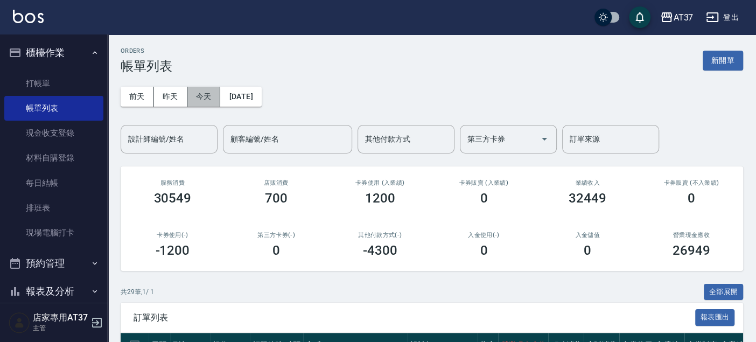
click at [198, 93] on button "今天" at bounding box center [203, 97] width 33 height 20
click at [168, 135] on input "設計師編號/姓名" at bounding box center [168, 139] width 87 height 19
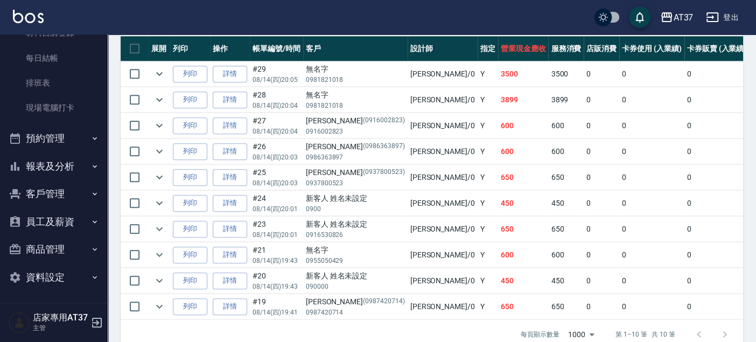
scroll to position [322, 0]
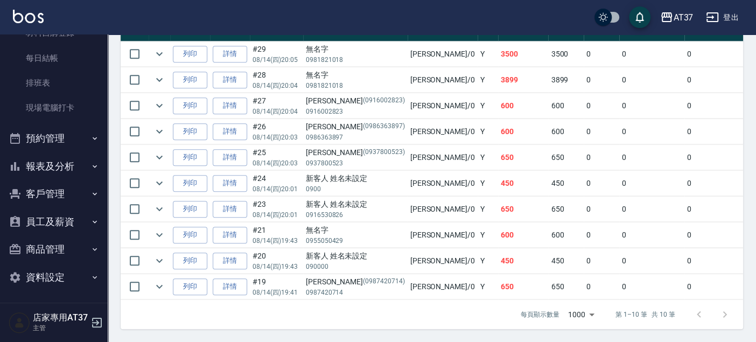
type input "NINA-0"
click at [57, 167] on button "報表及分析" at bounding box center [53, 166] width 99 height 28
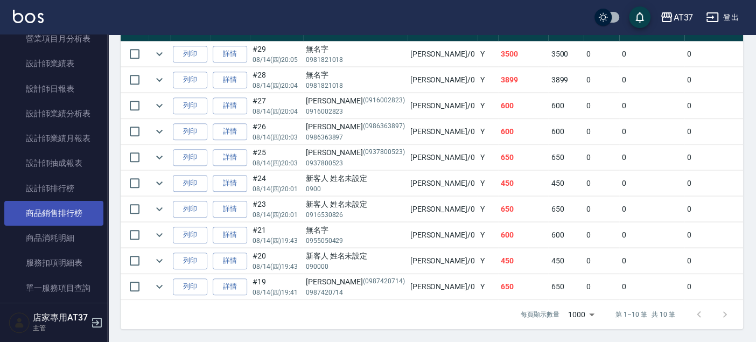
scroll to position [484, 0]
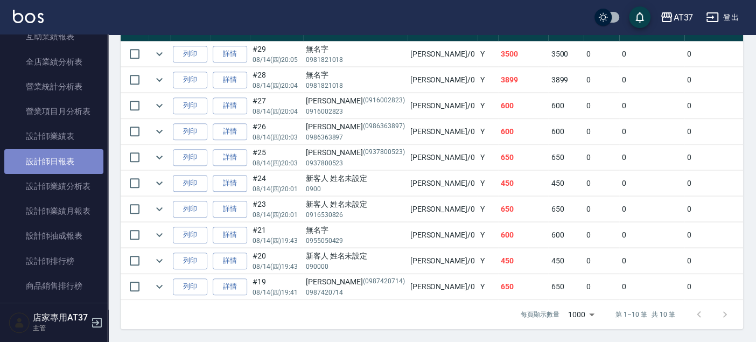
click at [70, 164] on link "設計師日報表" at bounding box center [53, 161] width 99 height 25
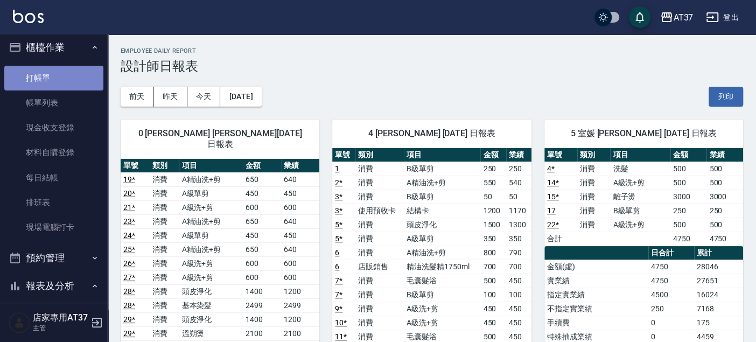
click at [72, 76] on link "打帳單" at bounding box center [53, 78] width 99 height 25
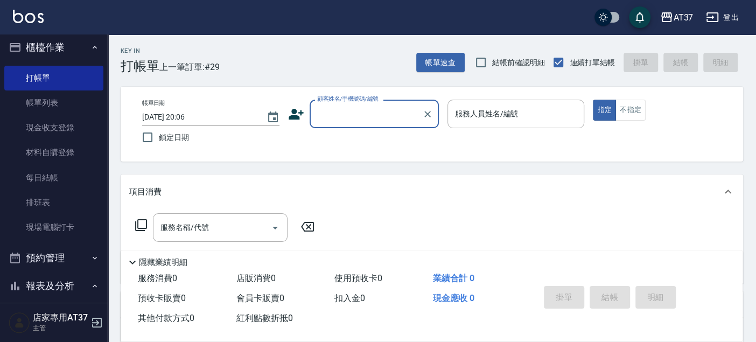
type input "9"
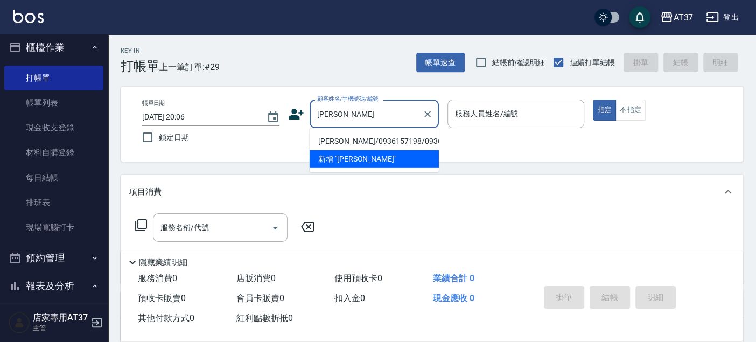
click at [373, 150] on li "[PERSON_NAME]/0936157198/0936157198" at bounding box center [374, 141] width 129 height 18
type input "[PERSON_NAME]/0936157198/0936157198"
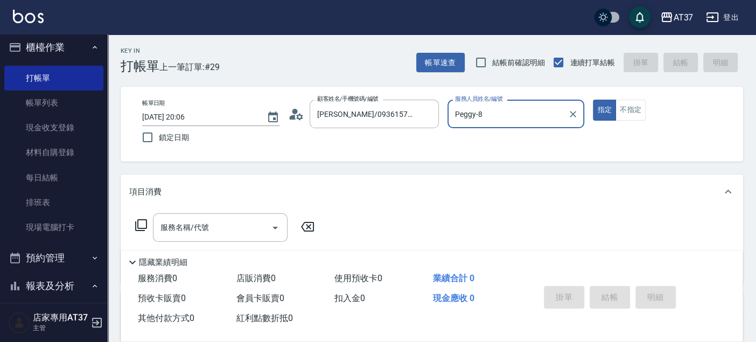
type input "Peggy-8"
click at [261, 216] on div "服務名稱/代號" at bounding box center [220, 227] width 135 height 29
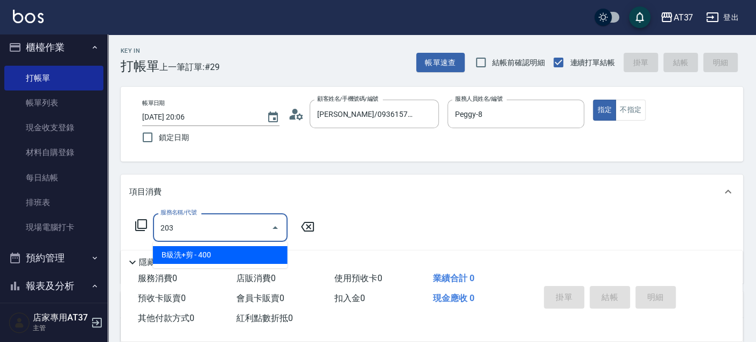
type input "B級洗+剪(203)"
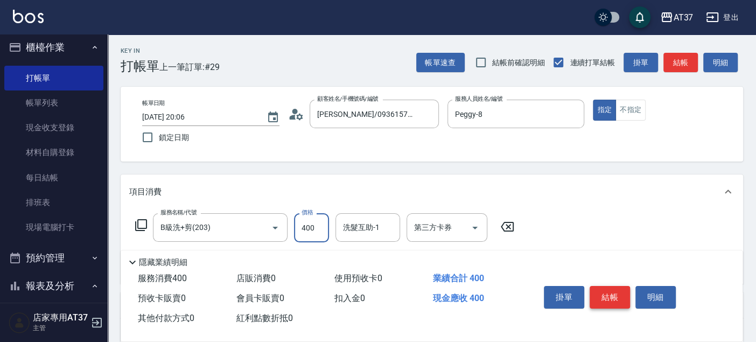
click at [607, 288] on button "結帳" at bounding box center [610, 297] width 40 height 23
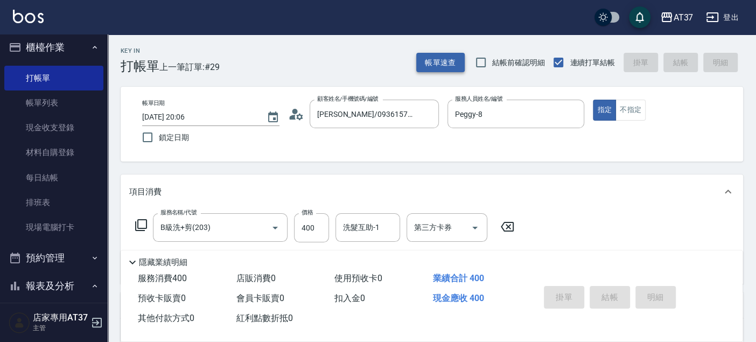
click at [426, 60] on button "帳單速查" at bounding box center [440, 63] width 48 height 20
type input "2025/08/14 20:11"
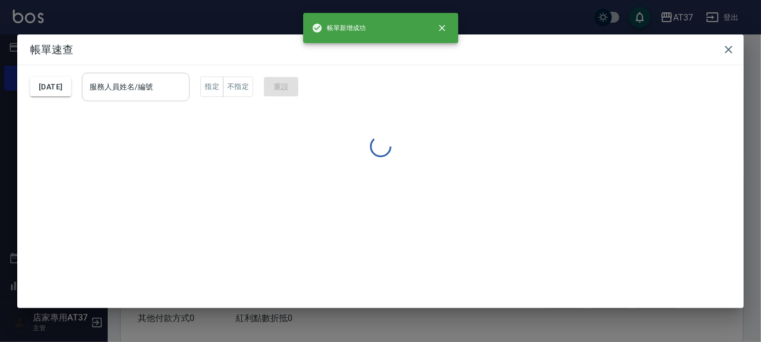
click at [185, 83] on input "服務人員姓名/編號" at bounding box center [136, 87] width 98 height 19
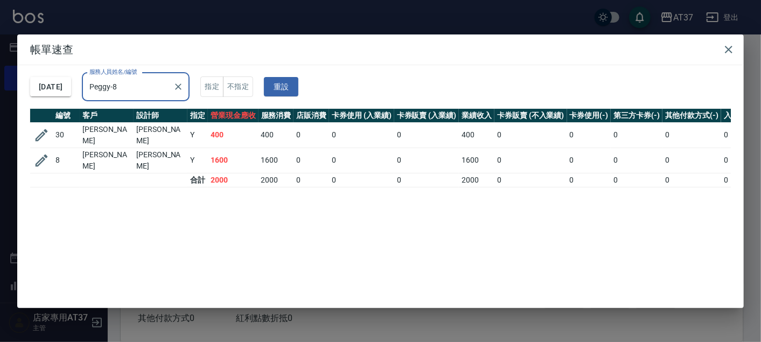
type input "Peggy-8"
click at [742, 50] on h2 "帳單速查" at bounding box center [380, 49] width 726 height 30
click at [729, 47] on icon "button" at bounding box center [728, 49] width 13 height 13
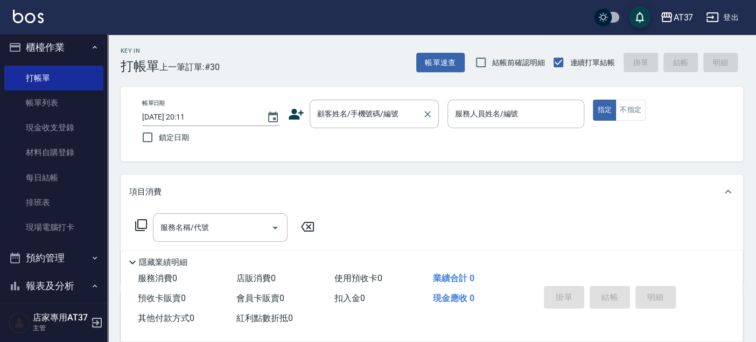
click at [363, 105] on div "顧客姓名/手機號碼/編號 顧客姓名/手機號碼/編號" at bounding box center [374, 114] width 129 height 29
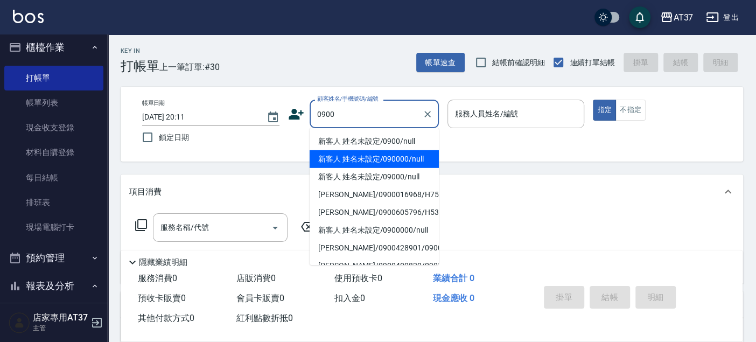
click at [402, 139] on li "新客人 姓名未設定/0900/null" at bounding box center [374, 141] width 129 height 18
type input "新客人 姓名未設定/0900/null"
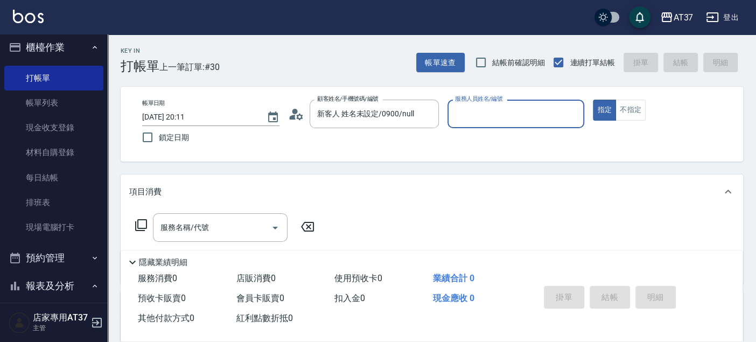
click at [475, 119] on input "服務人員姓名/編號" at bounding box center [516, 113] width 128 height 19
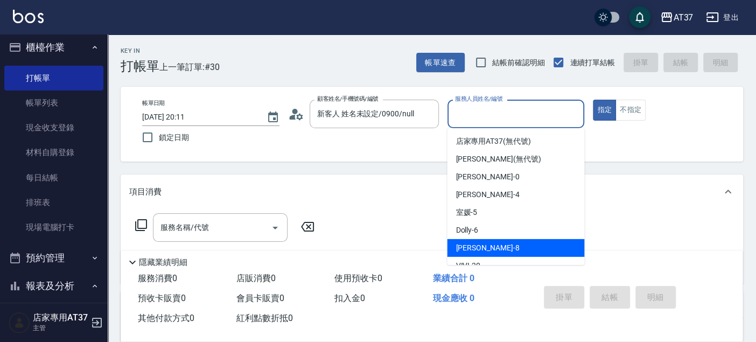
click at [487, 243] on div "Peggy -8" at bounding box center [515, 248] width 137 height 18
type input "Peggy-8"
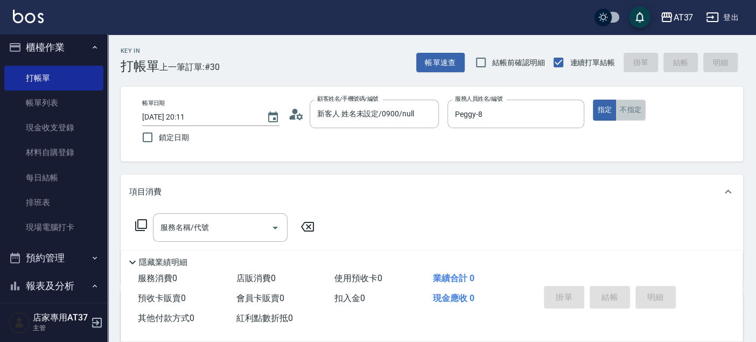
click at [635, 110] on button "不指定" at bounding box center [631, 110] width 30 height 21
click at [194, 222] on div "服務名稱/代號 服務名稱/代號" at bounding box center [220, 227] width 135 height 29
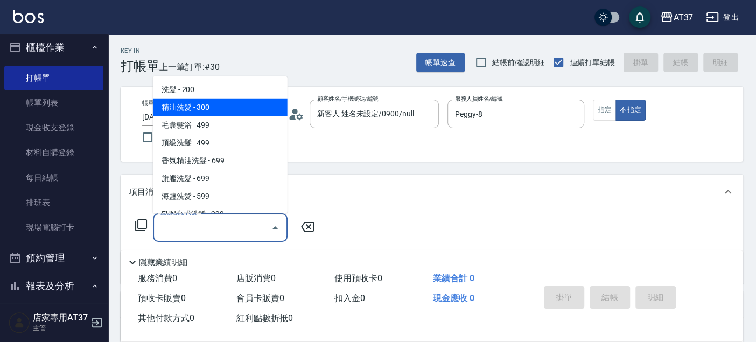
click at [230, 107] on span "精油洗髮 - 300" at bounding box center [220, 108] width 135 height 18
type input "精油洗髮(102)"
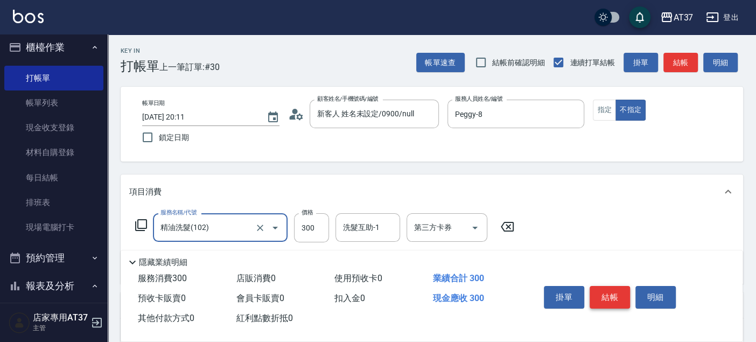
click at [609, 298] on button "結帳" at bounding box center [610, 297] width 40 height 23
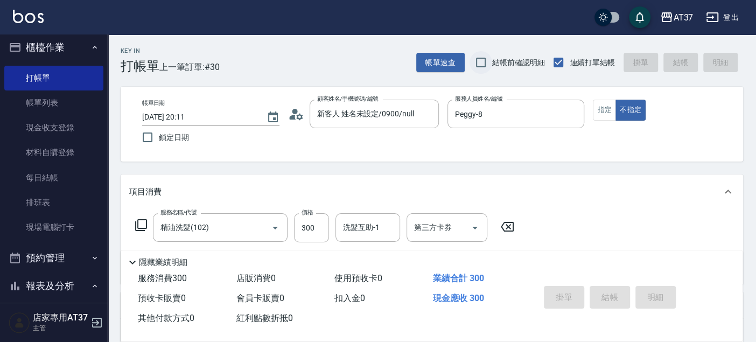
type input "2025/08/14 20:12"
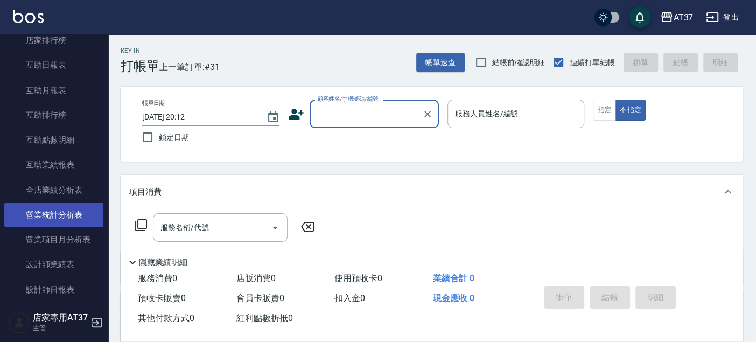
scroll to position [424, 0]
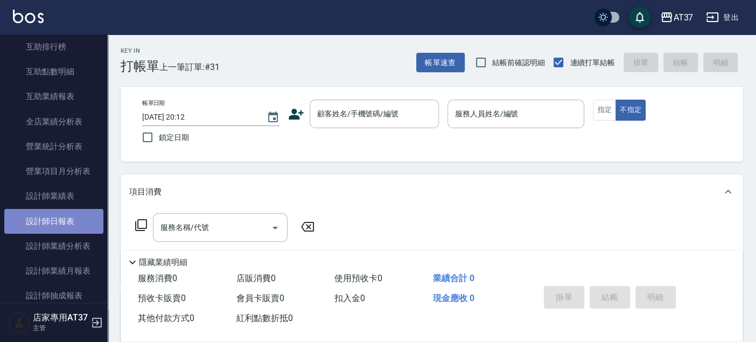
click at [72, 221] on link "設計師日報表" at bounding box center [53, 221] width 99 height 25
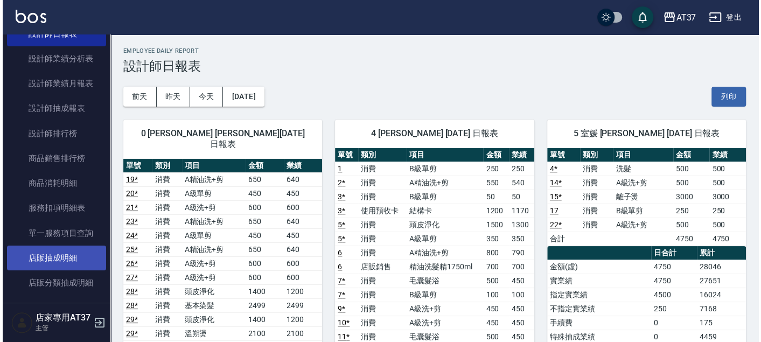
scroll to position [544, 0]
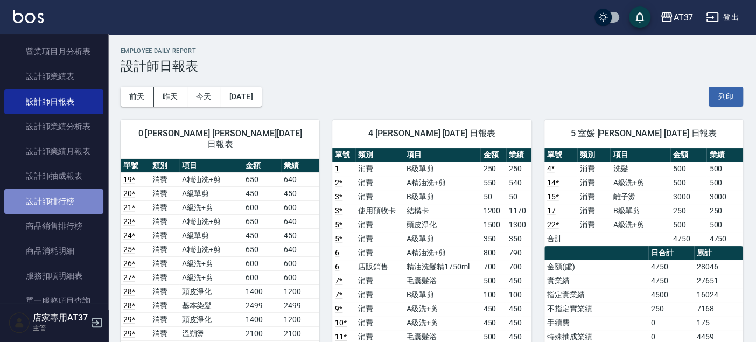
click at [71, 195] on link "設計師排行榜" at bounding box center [53, 201] width 99 height 25
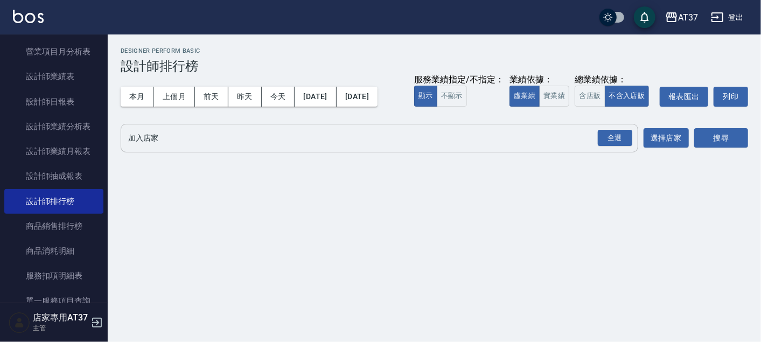
click at [213, 124] on div "全選 加入店家" at bounding box center [380, 138] width 518 height 29
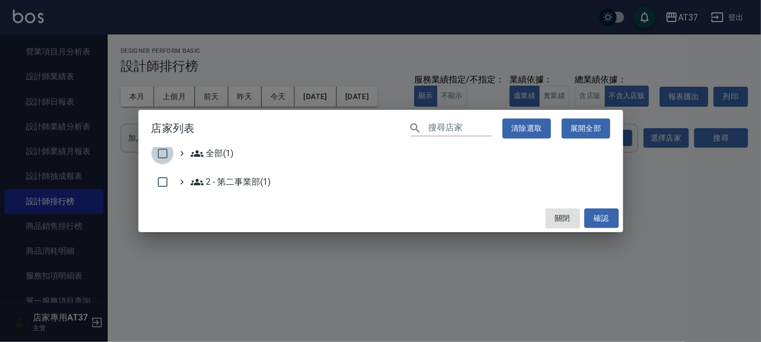
click at [165, 149] on input "checkbox" at bounding box center [162, 153] width 23 height 23
checkbox input "true"
drag, startPoint x: 598, startPoint y: 221, endPoint x: 572, endPoint y: 158, distance: 68.3
click at [599, 221] on button "確認" at bounding box center [601, 218] width 34 height 20
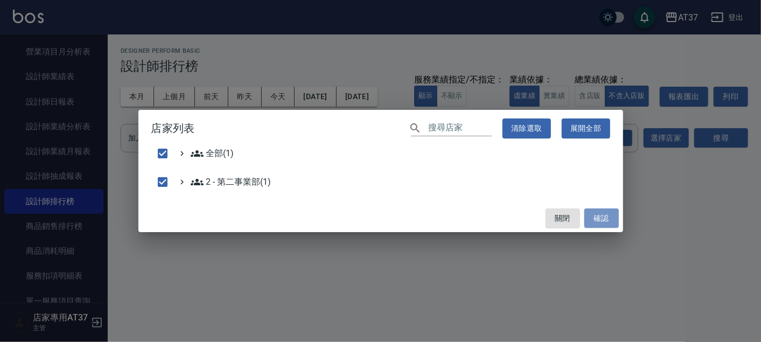
checkbox input "false"
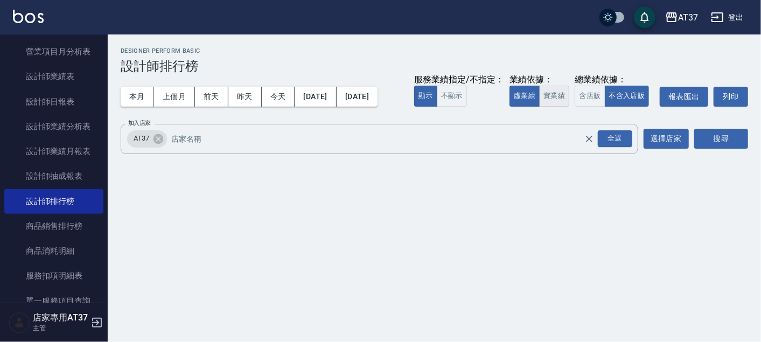
click at [557, 100] on button "實業績" at bounding box center [554, 96] width 30 height 21
click at [704, 134] on button "搜尋" at bounding box center [721, 139] width 54 height 20
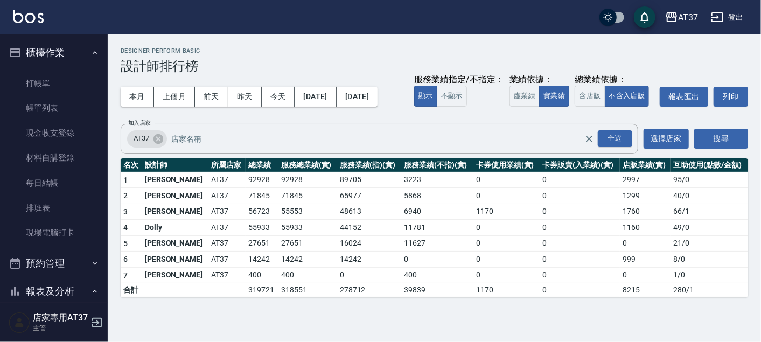
drag, startPoint x: 51, startPoint y: 78, endPoint x: 202, endPoint y: 5, distance: 168.6
click at [51, 78] on link "打帳單" at bounding box center [53, 83] width 99 height 25
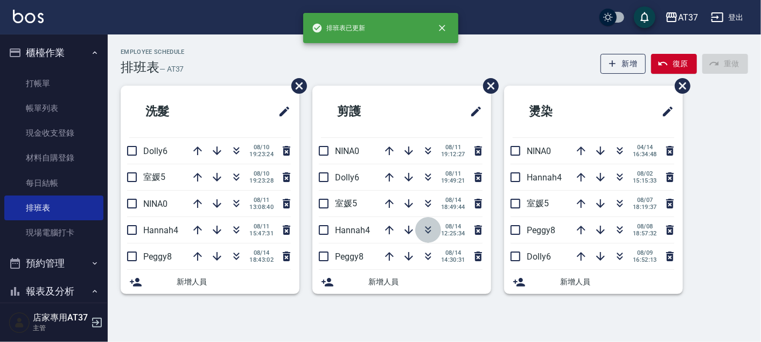
click at [429, 228] on icon "button" at bounding box center [428, 229] width 13 height 13
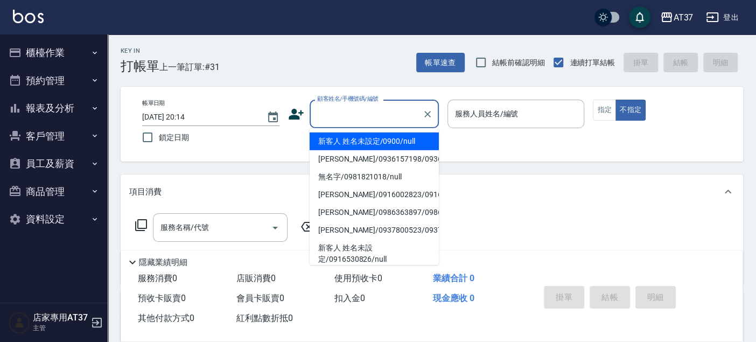
click at [347, 145] on li "新客人 姓名未設定/0900/null" at bounding box center [374, 141] width 129 height 18
type input "新客人 姓名未設定/0900/null"
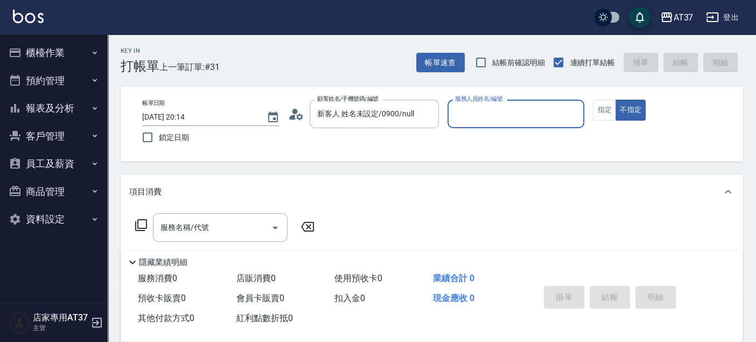
click at [489, 110] on input "服務人員姓名/編號" at bounding box center [516, 113] width 128 height 19
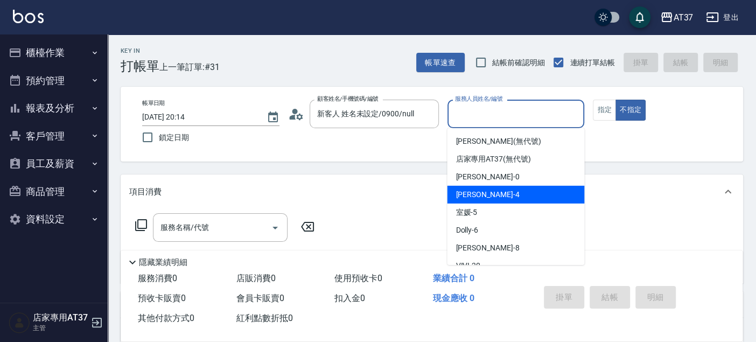
click at [490, 191] on div "[PERSON_NAME] -4" at bounding box center [515, 195] width 137 height 18
type input "[PERSON_NAME]-4"
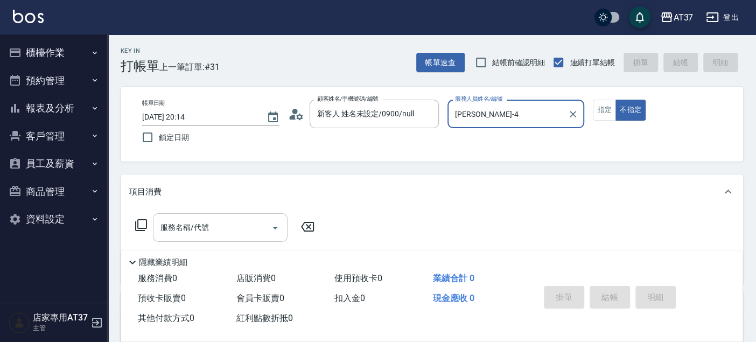
click at [183, 221] on input "服務名稱/代號" at bounding box center [212, 227] width 109 height 19
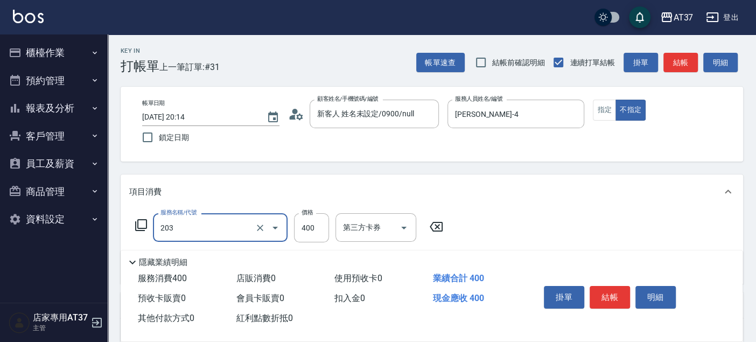
type input "B級洗+剪(203)"
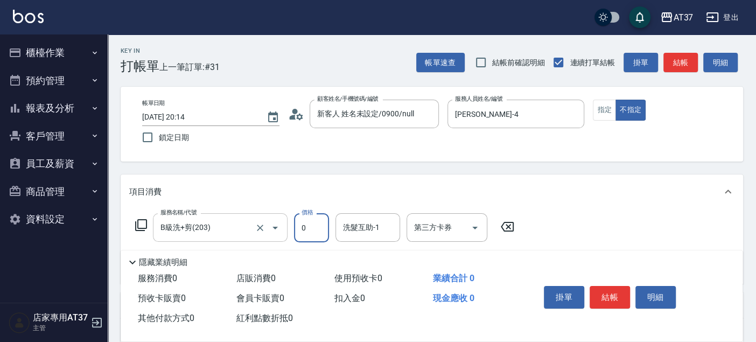
type input "0"
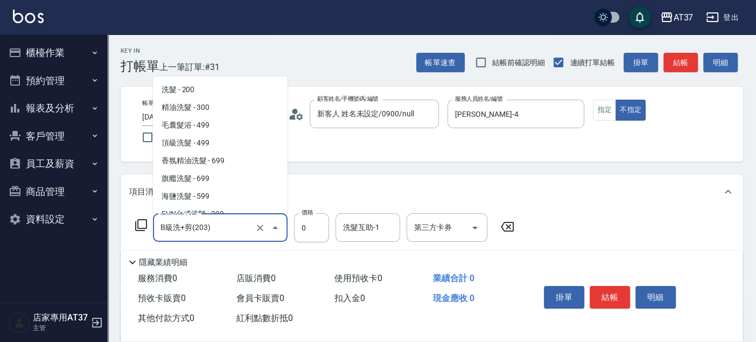
click at [194, 230] on input "B級洗+剪(203)" at bounding box center [205, 227] width 95 height 19
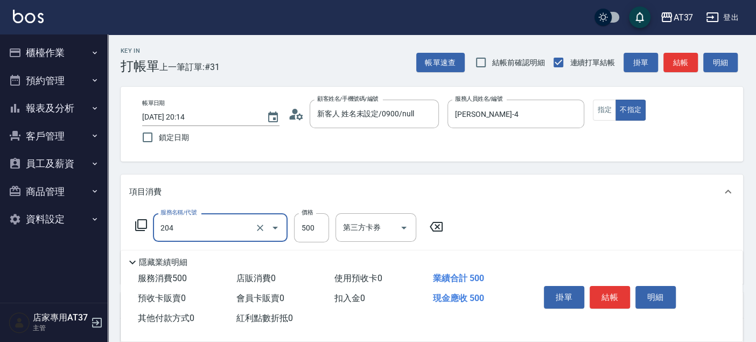
type input "A級洗+剪(204)"
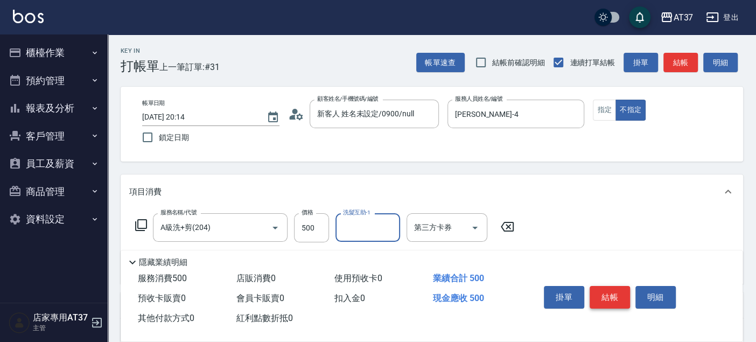
click at [600, 294] on button "結帳" at bounding box center [610, 297] width 40 height 23
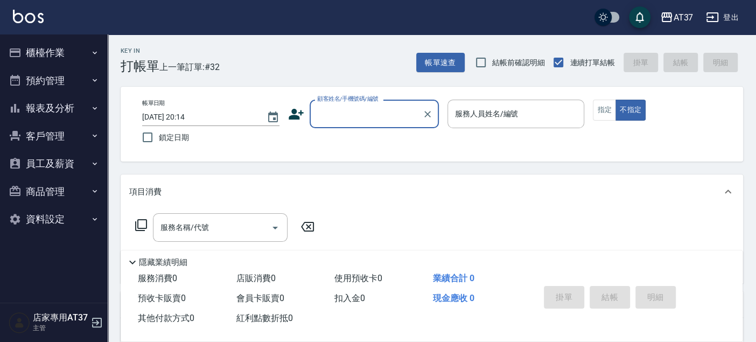
click at [65, 109] on button "報表及分析" at bounding box center [53, 108] width 99 height 28
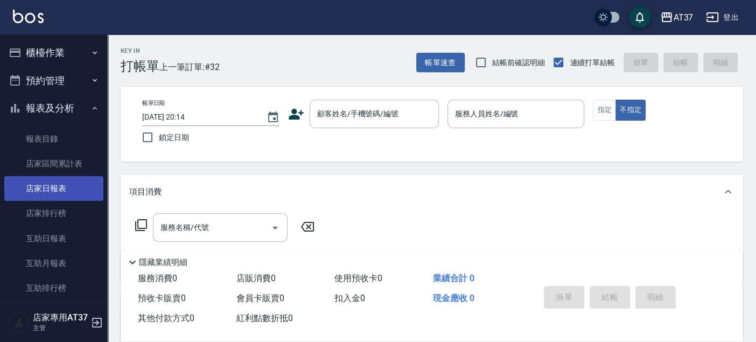
click at [58, 180] on link "店家日報表" at bounding box center [53, 188] width 99 height 25
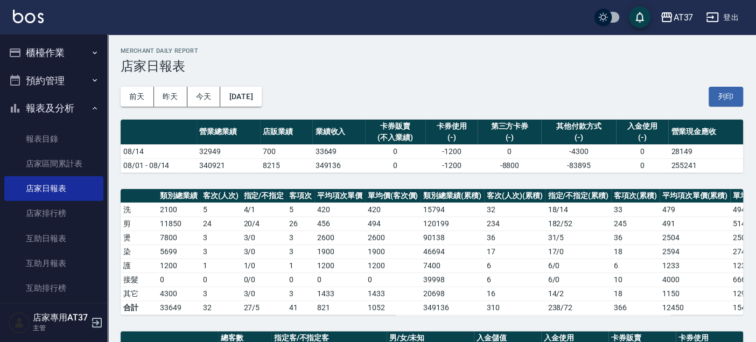
click at [61, 46] on button "櫃檯作業" at bounding box center [53, 53] width 99 height 28
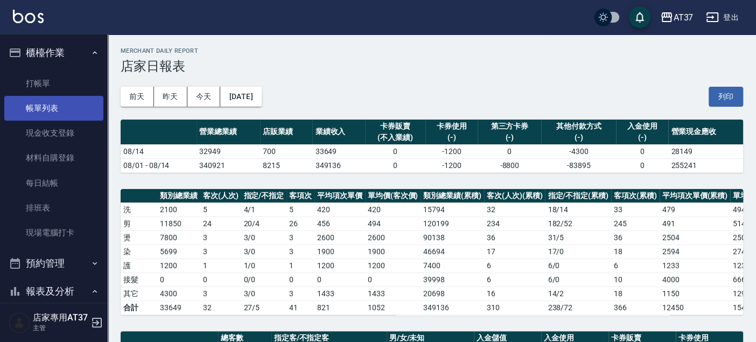
click at [60, 100] on link "帳單列表" at bounding box center [53, 108] width 99 height 25
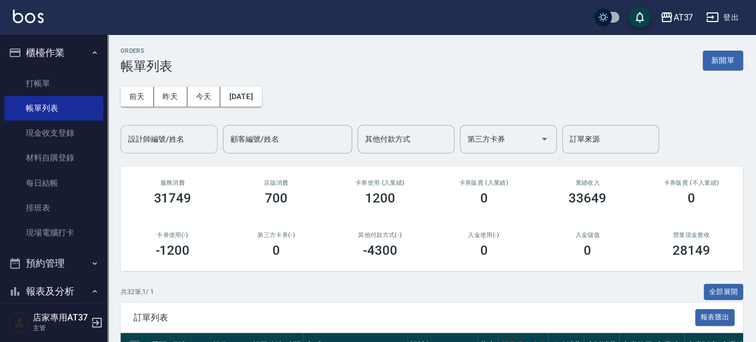
click at [137, 141] on input "設計師編號/姓名" at bounding box center [168, 139] width 87 height 19
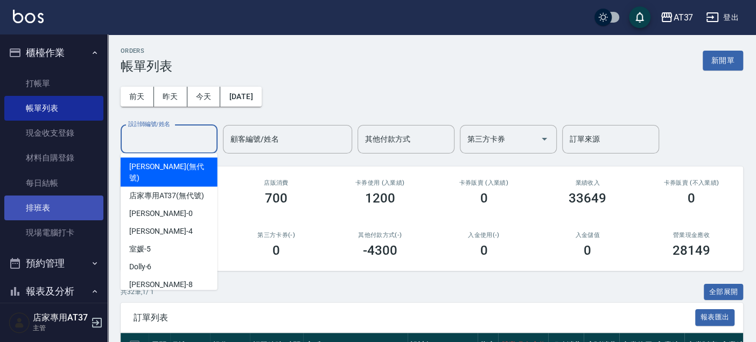
click at [51, 201] on link "排班表" at bounding box center [53, 207] width 99 height 25
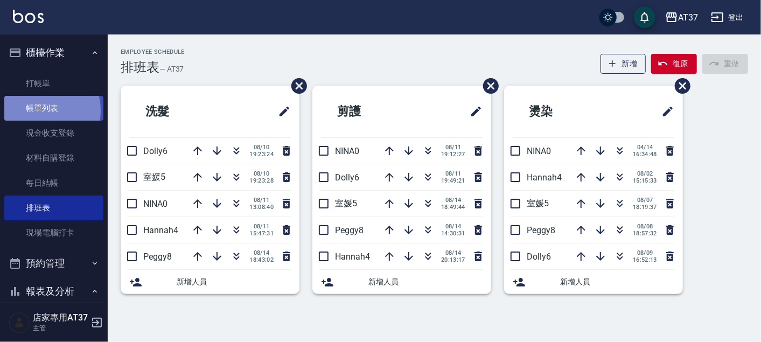
click at [37, 111] on link "帳單列表" at bounding box center [53, 108] width 99 height 25
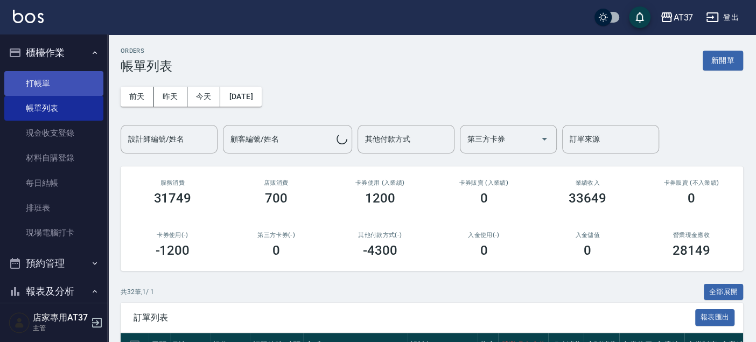
drag, startPoint x: 29, startPoint y: 83, endPoint x: 374, endPoint y: 151, distance: 352.2
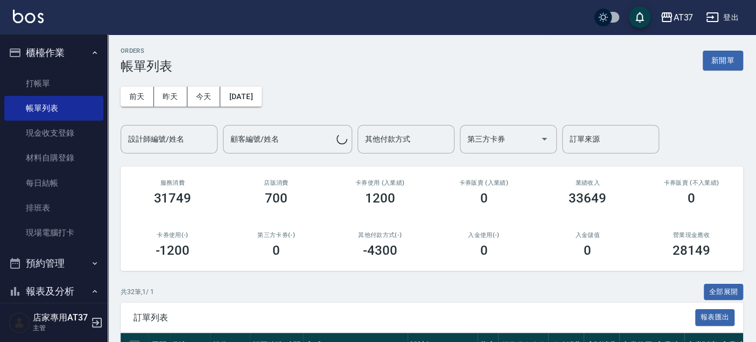
click at [29, 83] on link "打帳單" at bounding box center [53, 83] width 99 height 25
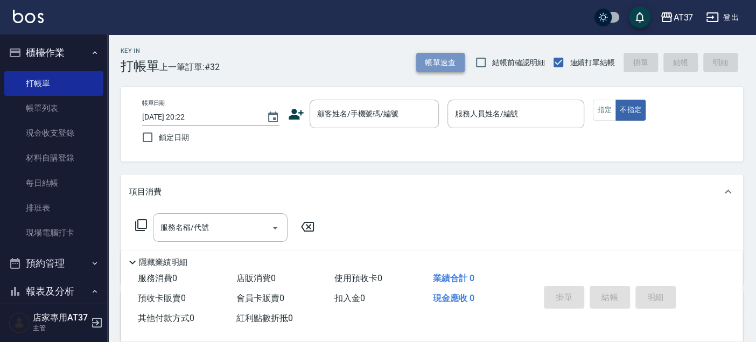
click at [429, 60] on button "帳單速查" at bounding box center [440, 63] width 48 height 20
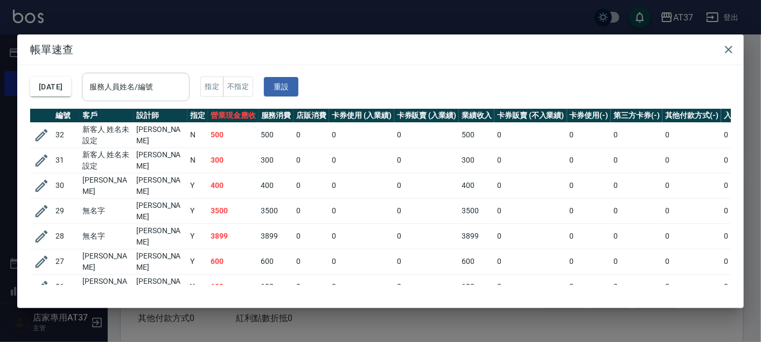
click at [150, 85] on input "服務人員姓名/編號" at bounding box center [136, 87] width 98 height 19
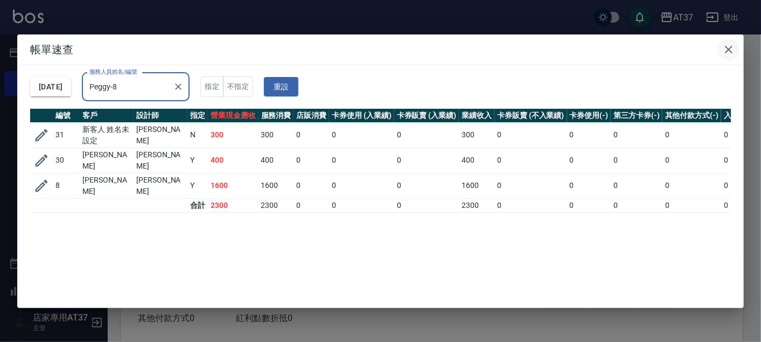
type input "Peggy-8"
click at [731, 50] on icon "button" at bounding box center [728, 49] width 13 height 13
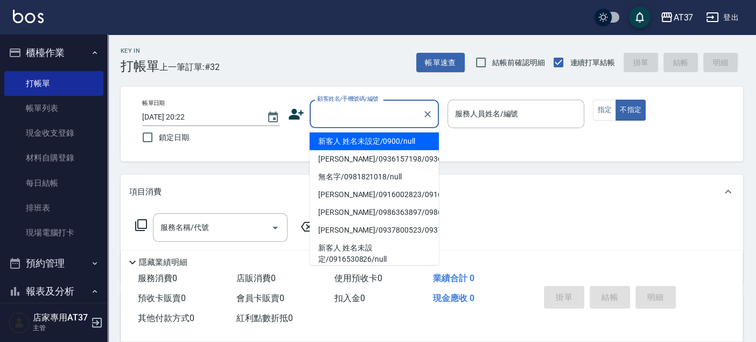
click at [340, 110] on input "顧客姓名/手機號碼/編號" at bounding box center [365, 113] width 103 height 19
click at [347, 138] on li "新客人 姓名未設定/0900/null" at bounding box center [374, 141] width 129 height 18
type input "新客人 姓名未設定/0900/null"
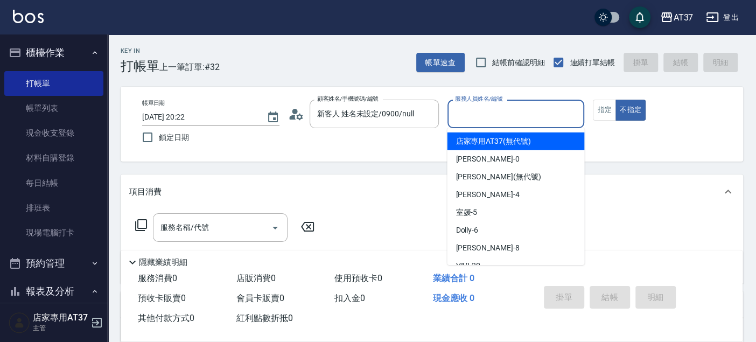
click at [461, 115] on input "服務人員姓名/編號" at bounding box center [516, 113] width 128 height 19
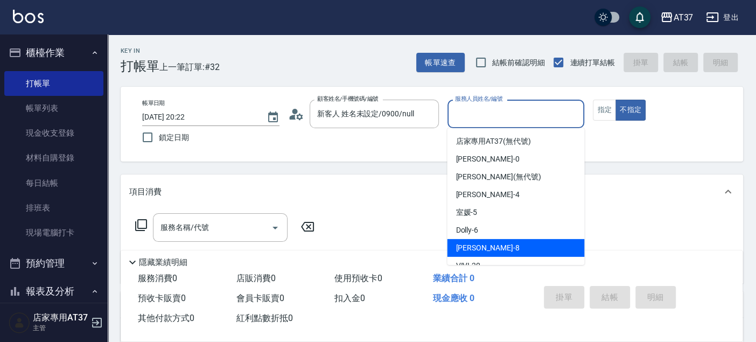
drag, startPoint x: 490, startPoint y: 244, endPoint x: 498, endPoint y: 242, distance: 8.5
click at [490, 244] on div "Peggy -8" at bounding box center [515, 248] width 137 height 18
type input "Peggy-8"
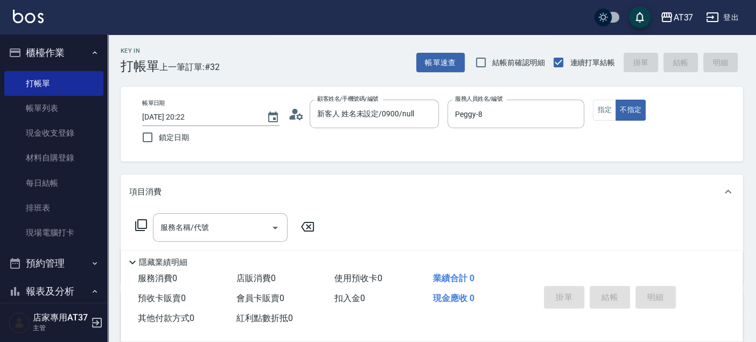
drag, startPoint x: 201, startPoint y: 243, endPoint x: 203, endPoint y: 220, distance: 23.3
click at [201, 243] on div "服務名稱/代號 服務名稱/代號" at bounding box center [225, 243] width 192 height 61
click at [204, 220] on input "服務名稱/代號" at bounding box center [212, 227] width 109 height 19
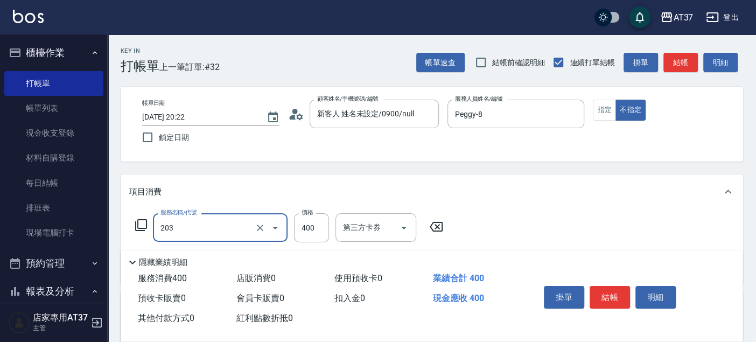
type input "B級洗+剪(203)"
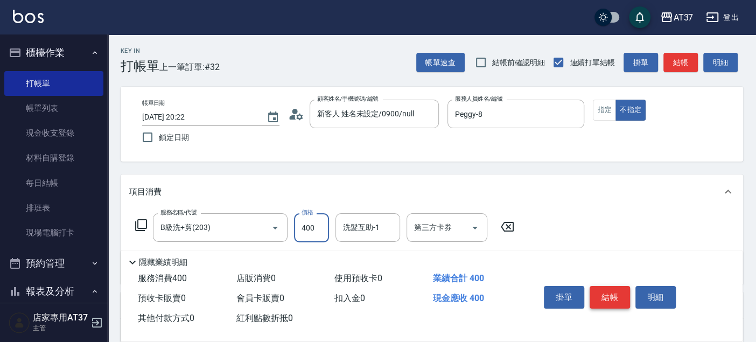
click at [599, 288] on button "結帳" at bounding box center [610, 297] width 40 height 23
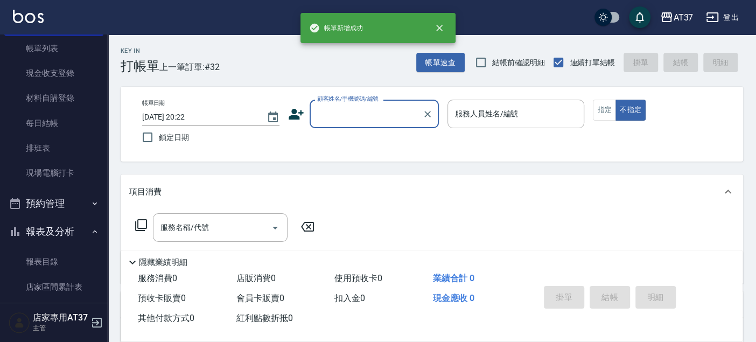
scroll to position [120, 0]
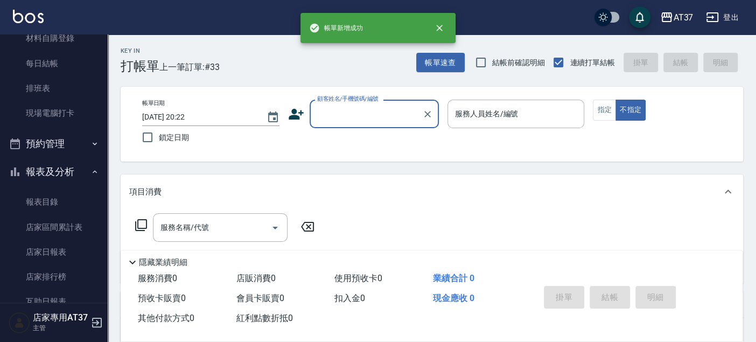
drag, startPoint x: 78, startPoint y: 240, endPoint x: 131, endPoint y: 237, distance: 53.4
click at [78, 240] on link "店家日報表" at bounding box center [53, 252] width 99 height 25
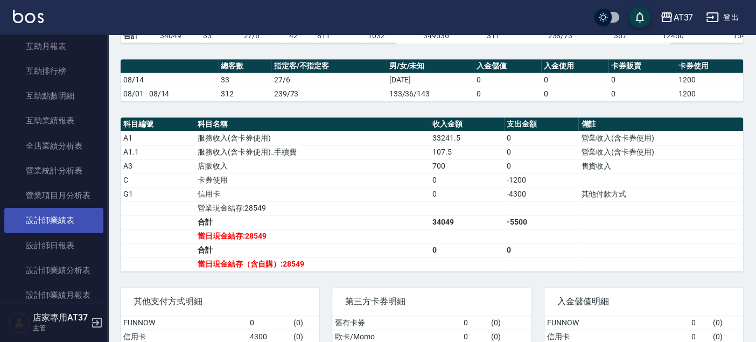
scroll to position [418, 0]
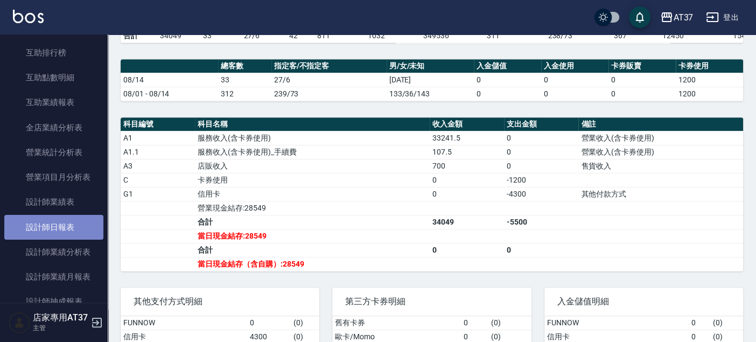
click at [79, 225] on link "設計師日報表" at bounding box center [53, 227] width 99 height 25
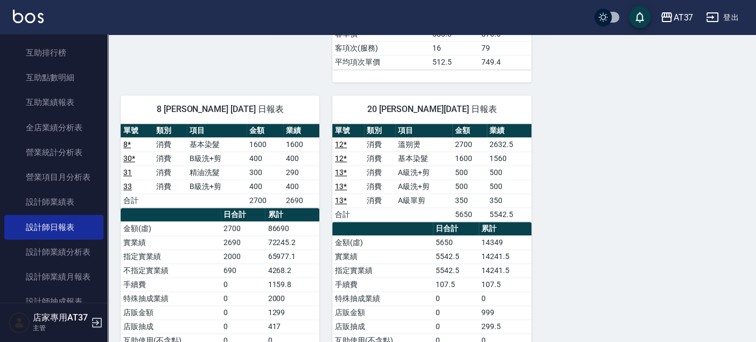
scroll to position [598, 0]
